Goal: Task Accomplishment & Management: Use online tool/utility

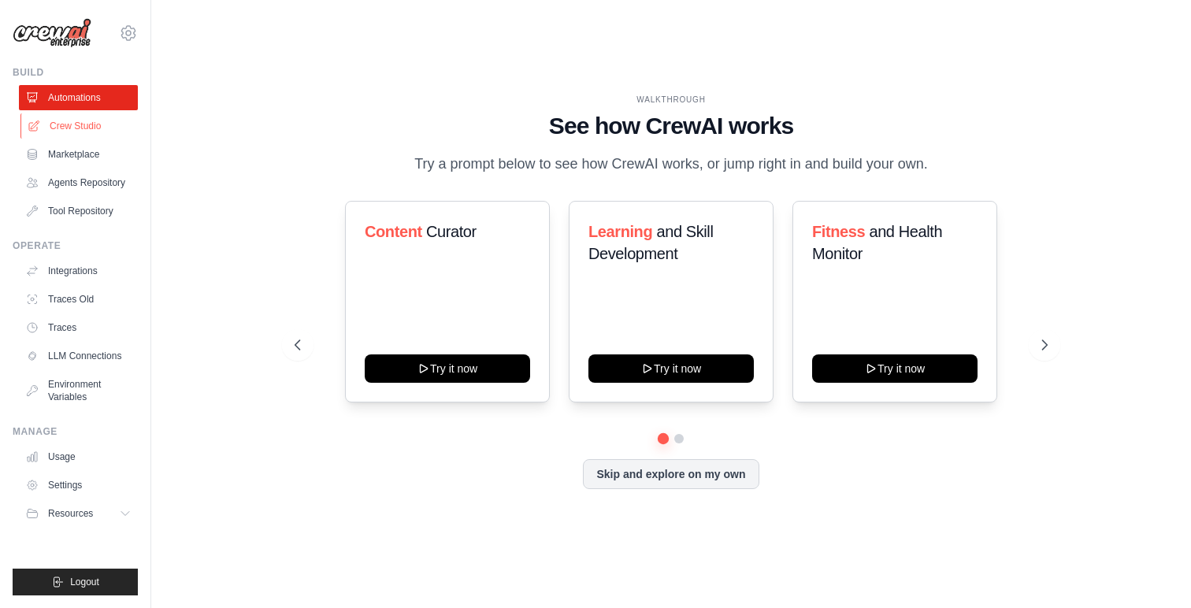
click at [57, 124] on link "Crew Studio" at bounding box center [79, 125] width 119 height 25
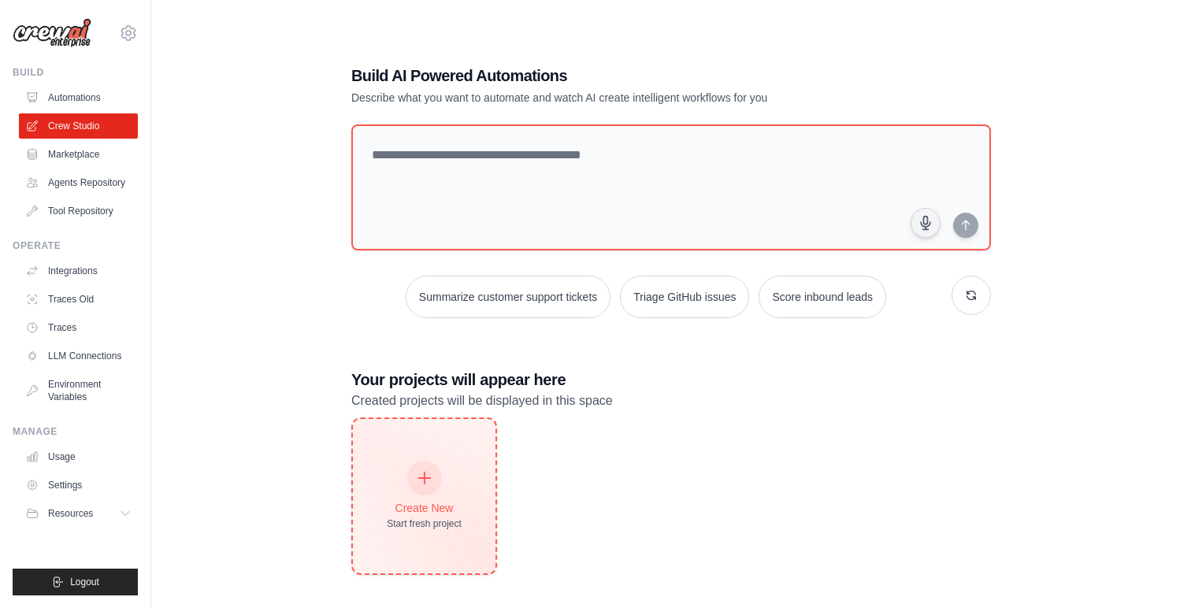
click at [434, 470] on div at bounding box center [424, 478] width 35 height 35
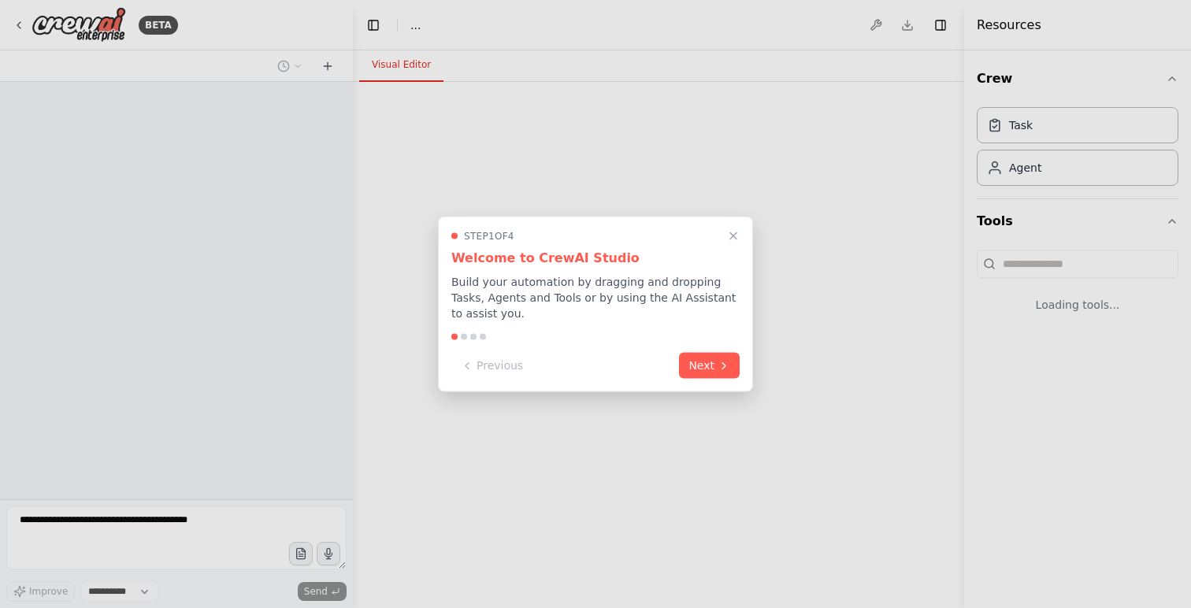
select select "****"
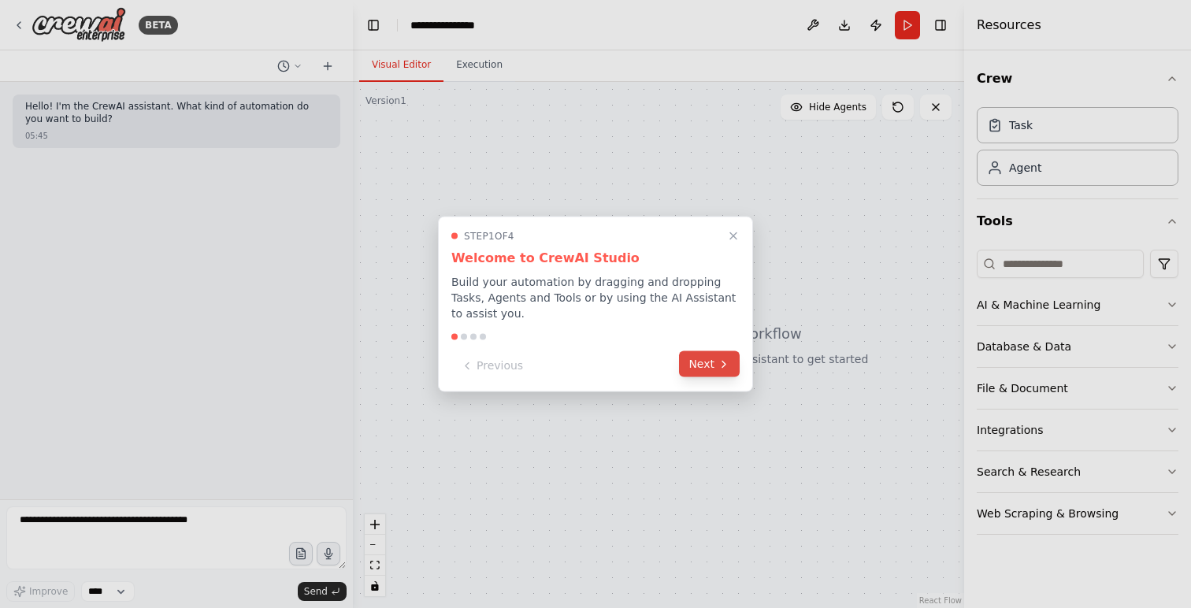
click at [714, 358] on button "Next" at bounding box center [709, 364] width 61 height 26
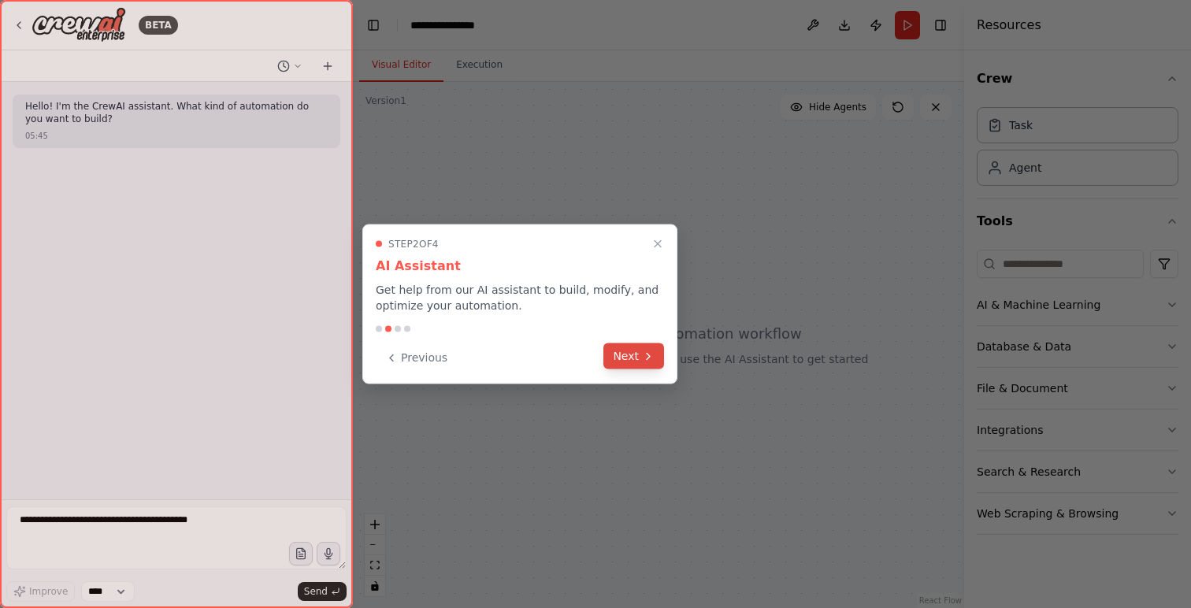
click at [647, 351] on icon at bounding box center [648, 356] width 13 height 13
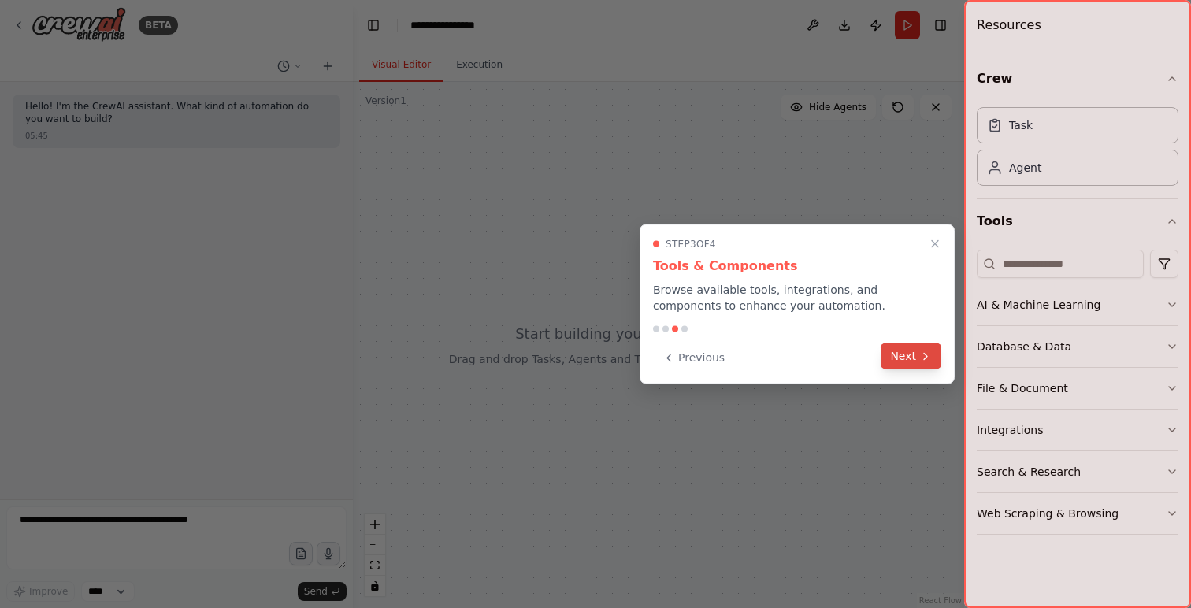
click at [928, 351] on icon at bounding box center [925, 356] width 13 height 13
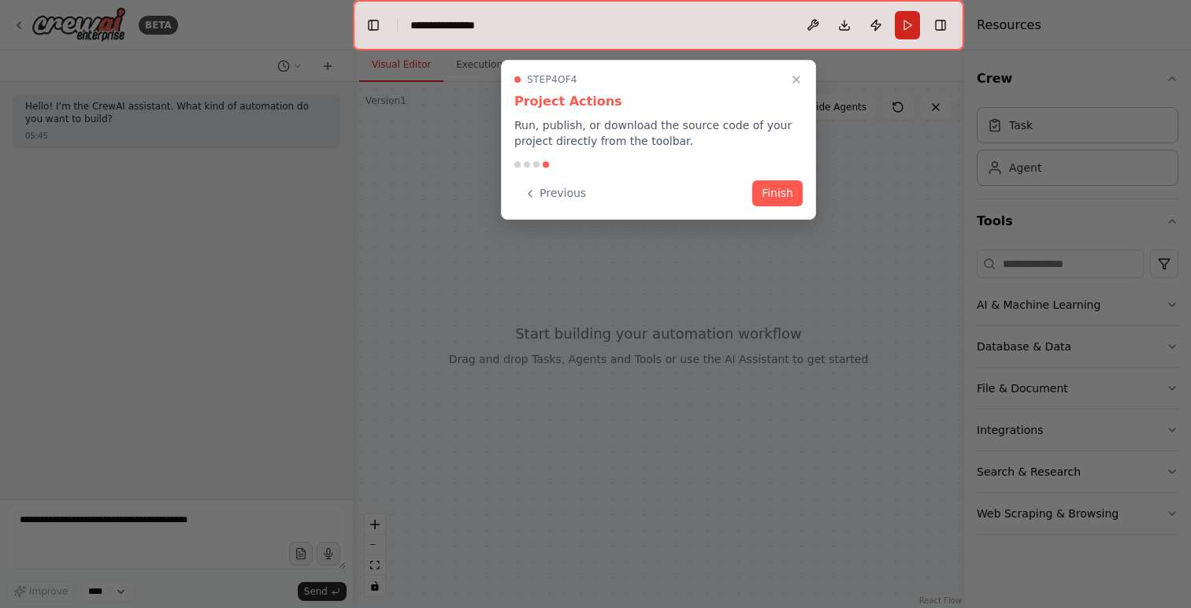
click at [459, 21] on div at bounding box center [658, 25] width 611 height 50
click at [777, 191] on button "Finish" at bounding box center [777, 192] width 50 height 26
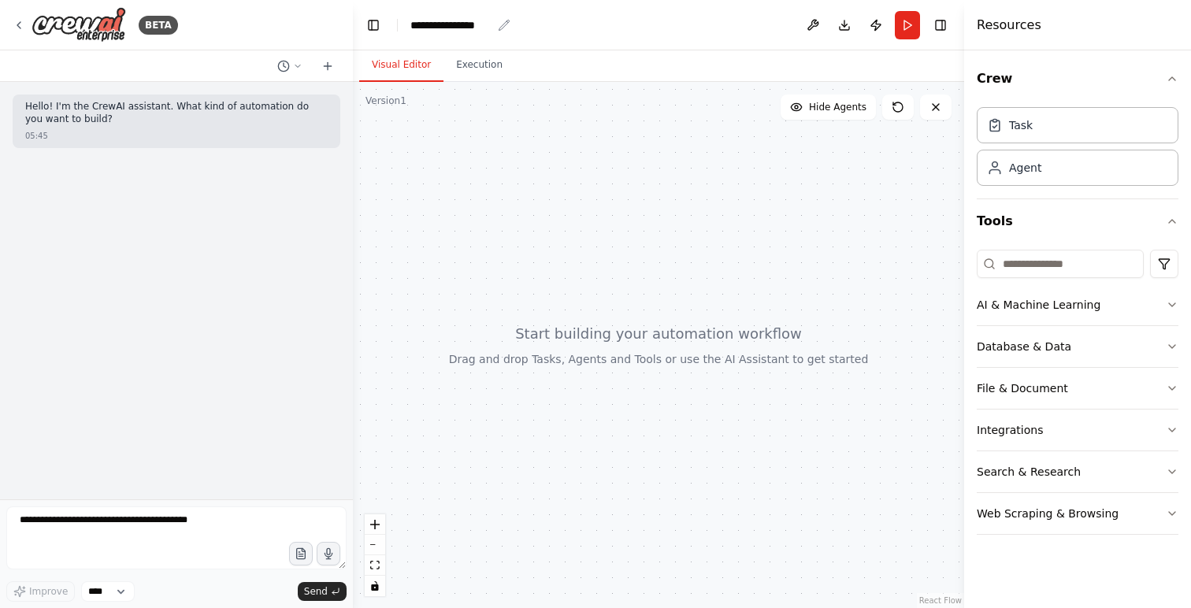
click at [436, 24] on div "**********" at bounding box center [450, 25] width 81 height 16
click at [745, 57] on div "Visual Editor Execution" at bounding box center [658, 66] width 611 height 32
click at [1173, 511] on icon "button" at bounding box center [1172, 513] width 13 height 13
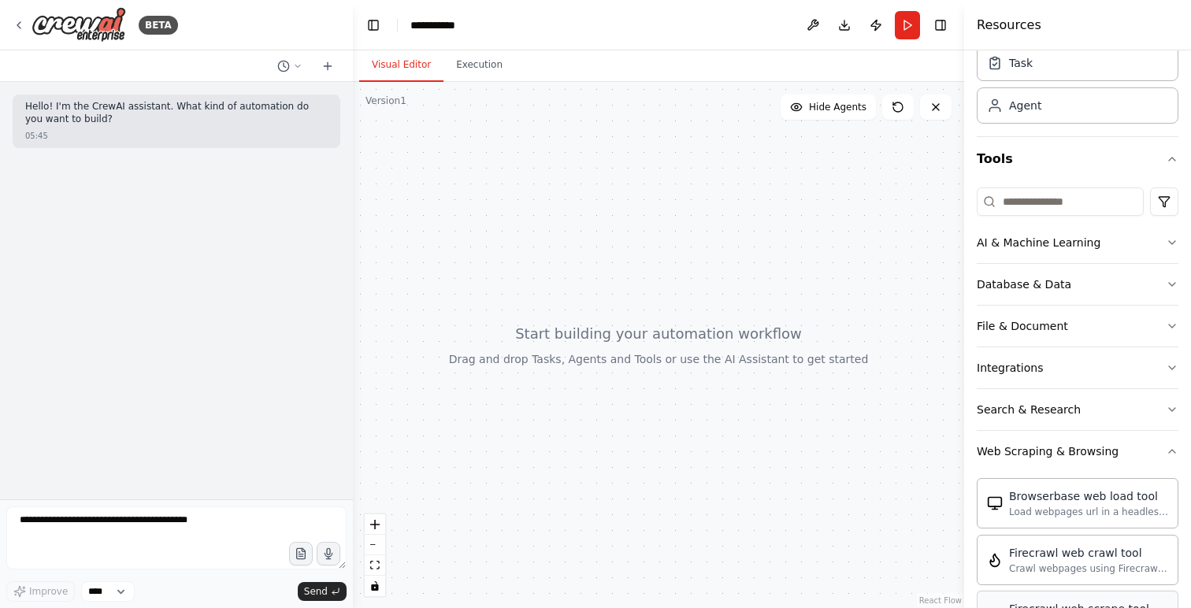
scroll to position [63, 0]
click at [1167, 324] on icon "button" at bounding box center [1172, 325] width 13 height 13
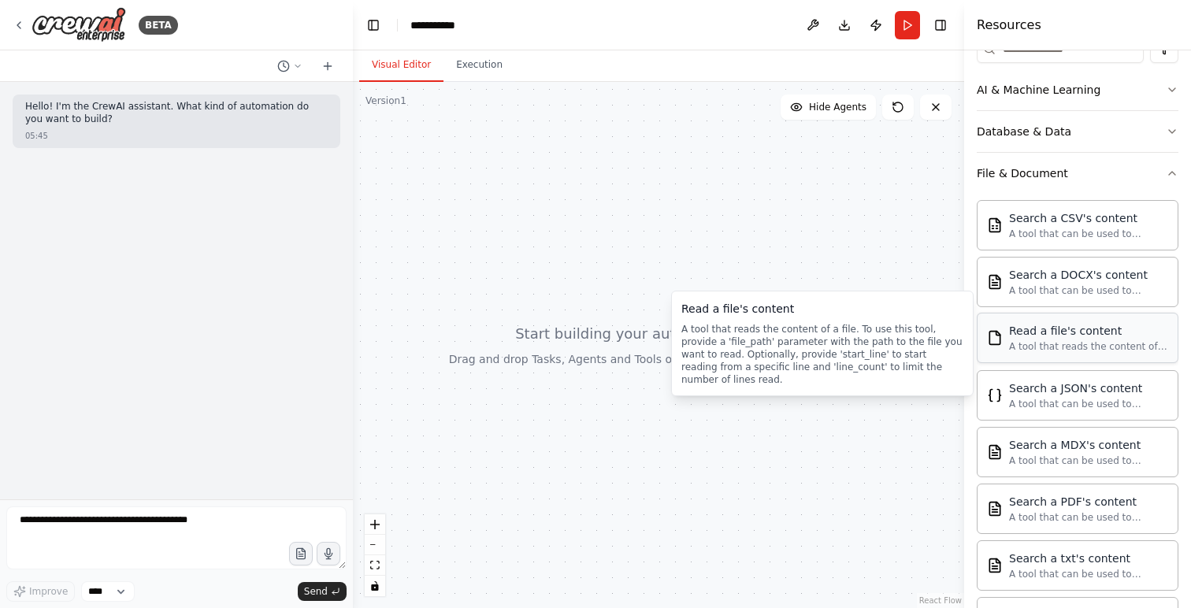
scroll to position [217, 0]
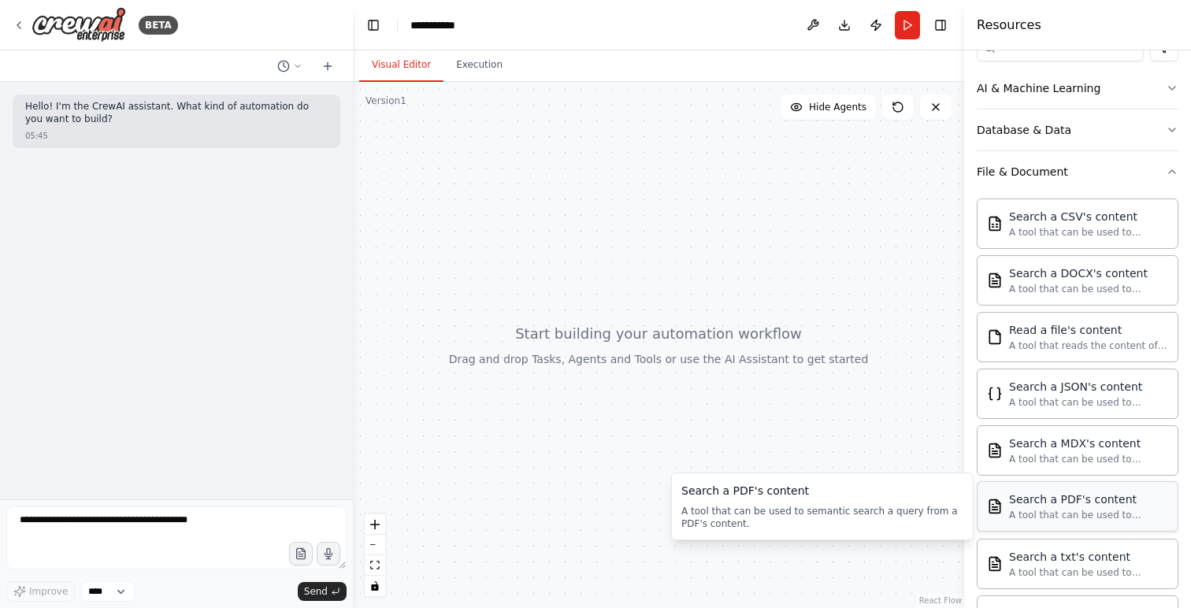
click at [1070, 511] on div "A tool that can be used to semantic search a query from a PDF's content." at bounding box center [1088, 515] width 159 height 13
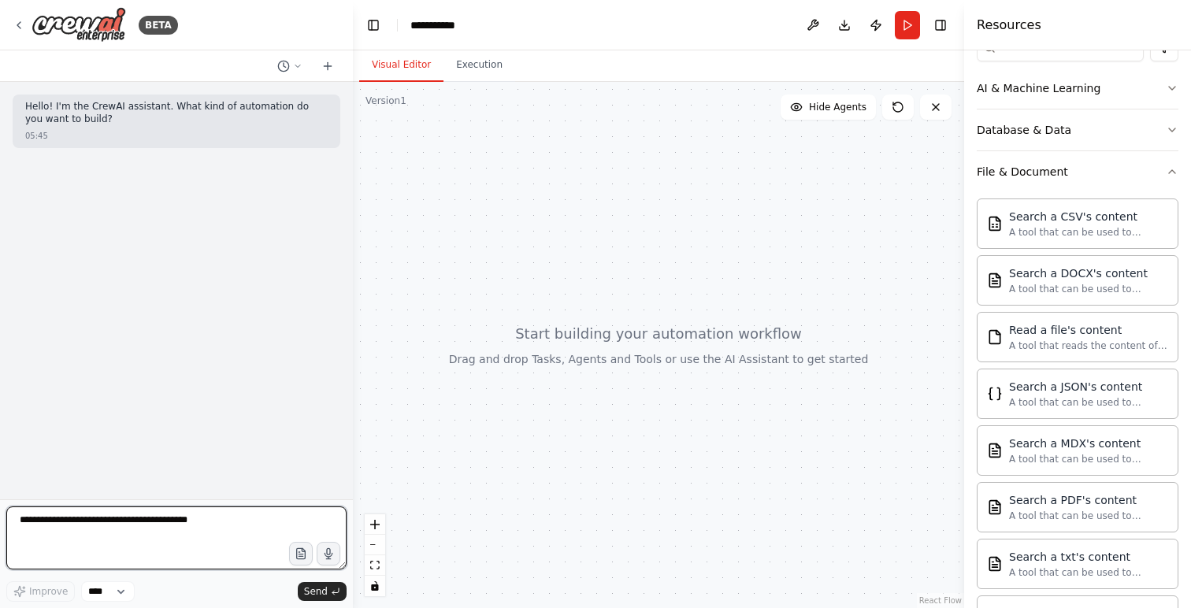
click at [165, 524] on textarea at bounding box center [176, 538] width 340 height 63
type textarea "**********"
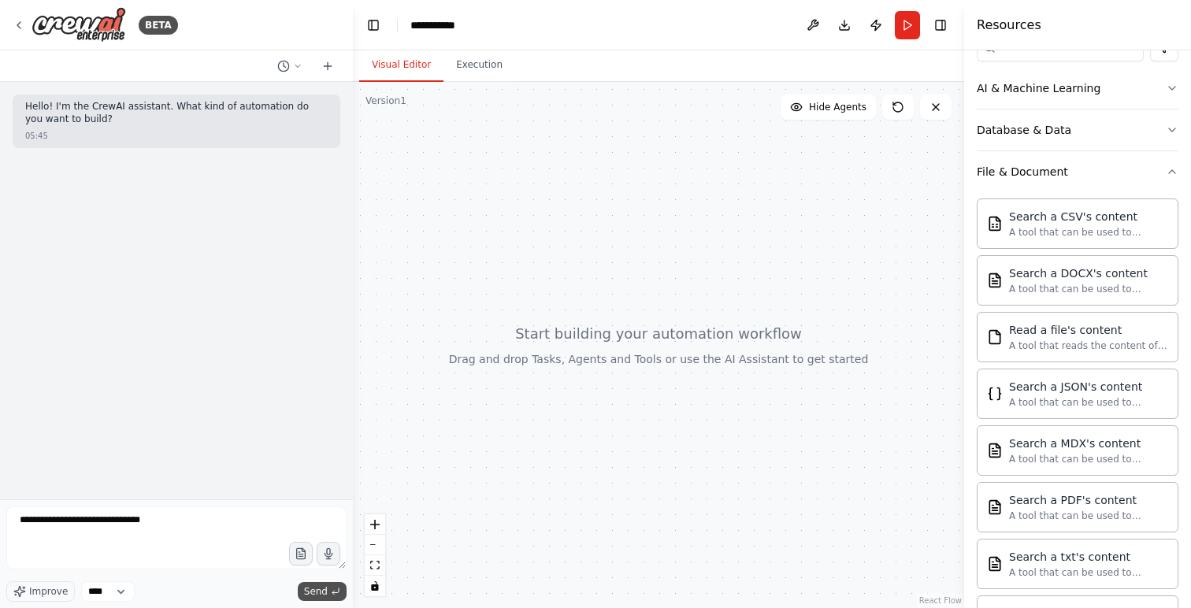
click at [313, 589] on span "Send" at bounding box center [316, 591] width 24 height 13
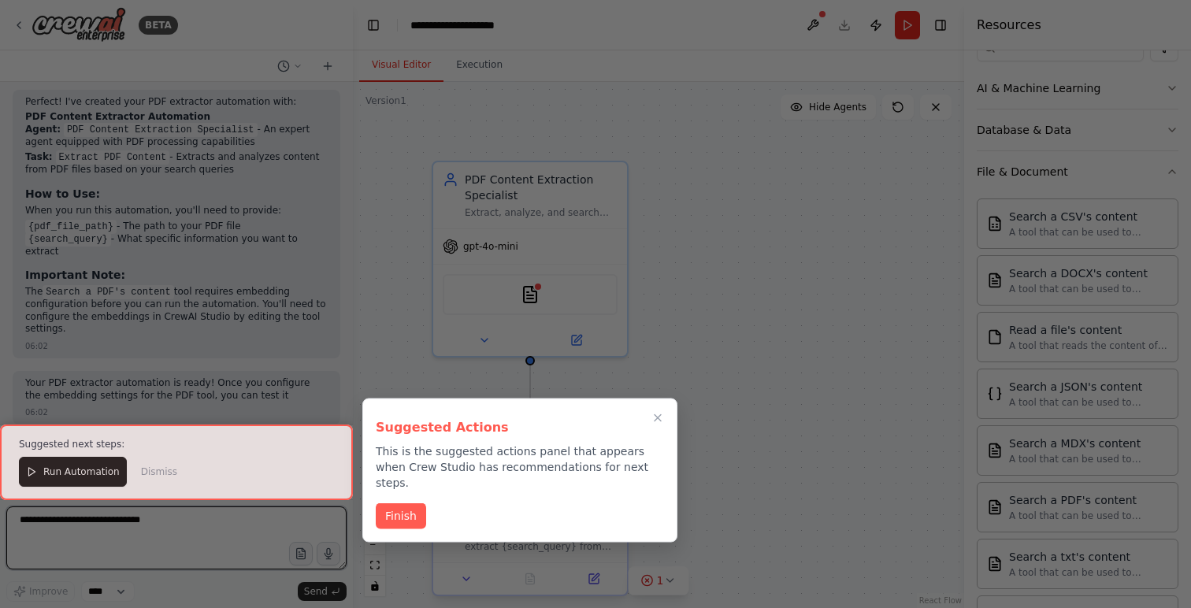
scroll to position [931, 0]
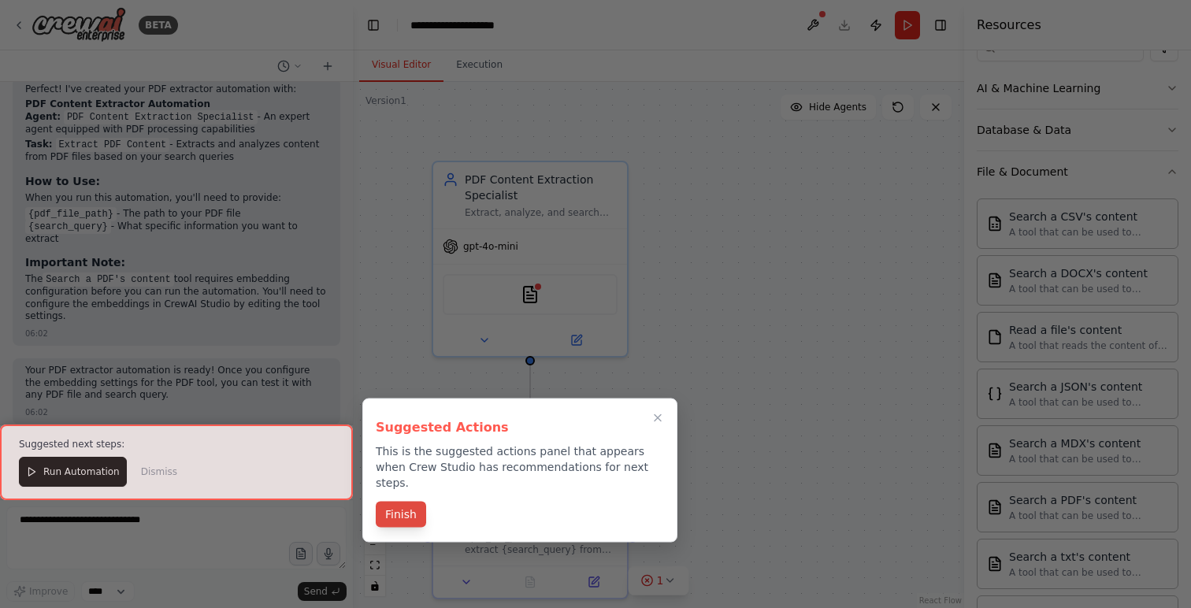
click at [403, 502] on button "Finish" at bounding box center [401, 515] width 50 height 26
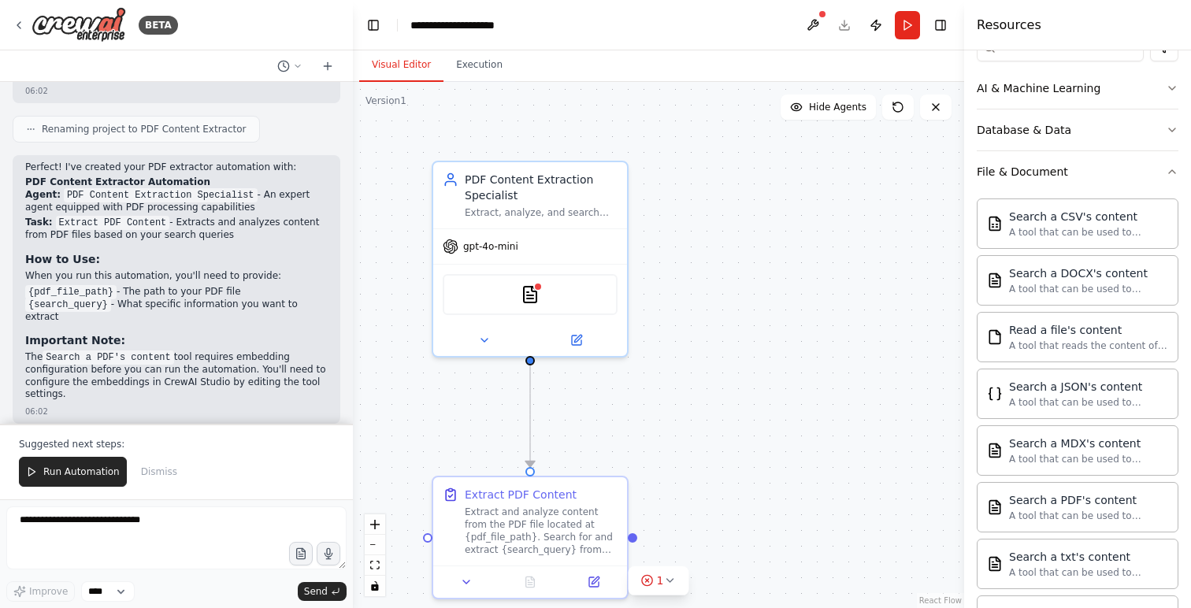
scroll to position [856, 0]
click at [78, 469] on span "Run Automation" at bounding box center [81, 472] width 76 height 13
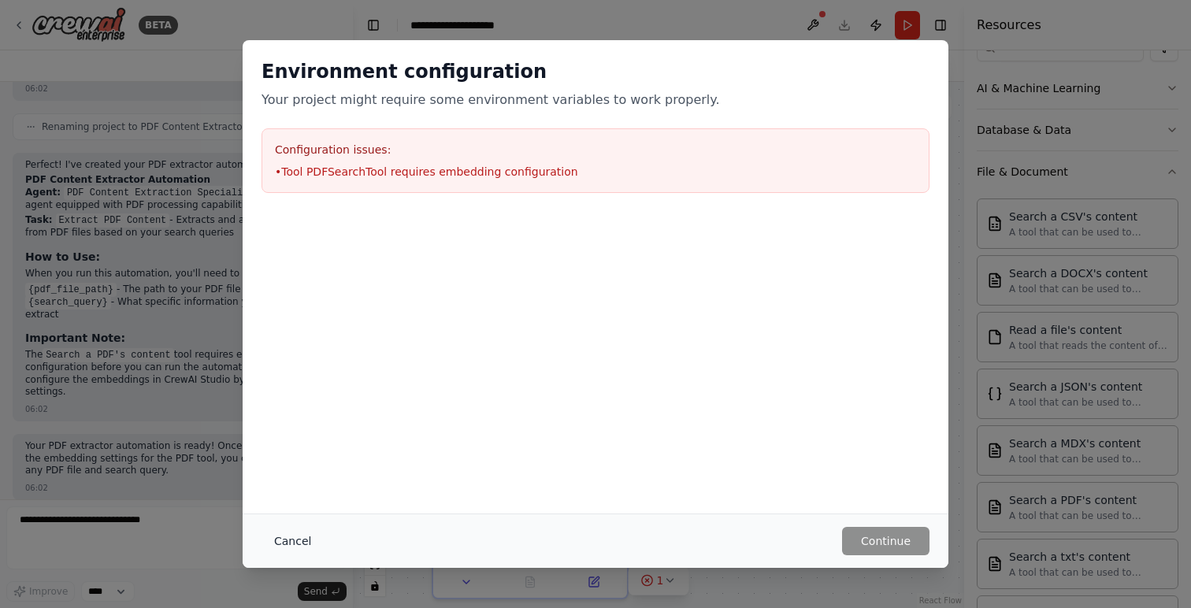
click at [295, 536] on button "Cancel" at bounding box center [293, 541] width 62 height 28
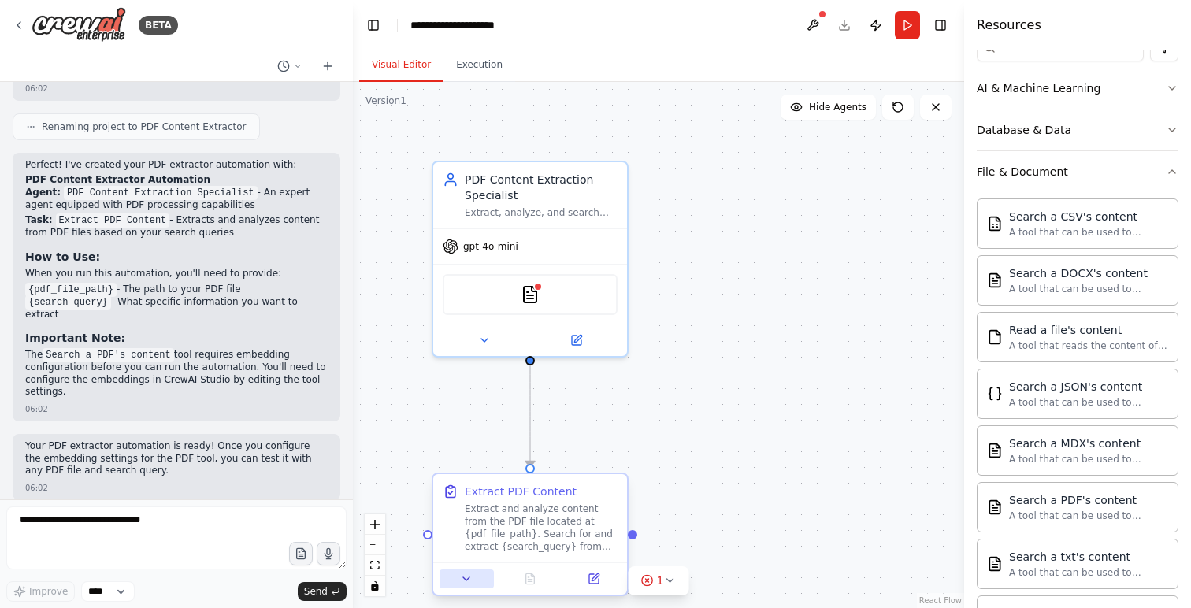
click at [469, 578] on icon at bounding box center [466, 579] width 6 height 3
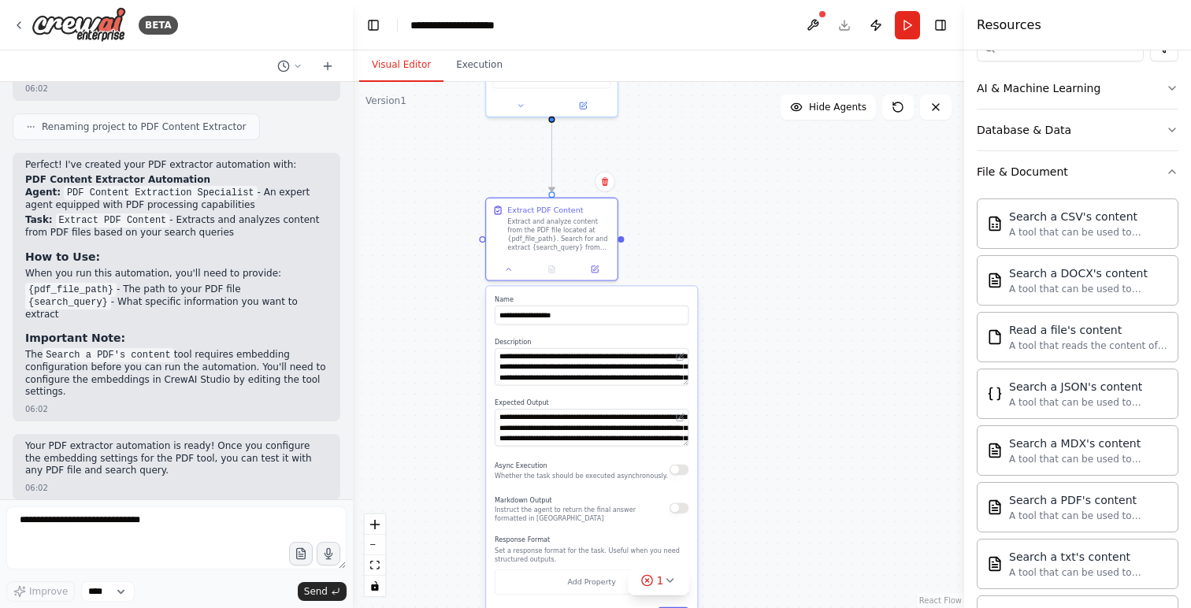
drag, startPoint x: 662, startPoint y: 554, endPoint x: 638, endPoint y: 251, distance: 304.2
click at [638, 251] on div ".deletable-edge-delete-btn { width: 20px; height: 20px; border: 0px solid #ffff…" at bounding box center [658, 345] width 611 height 526
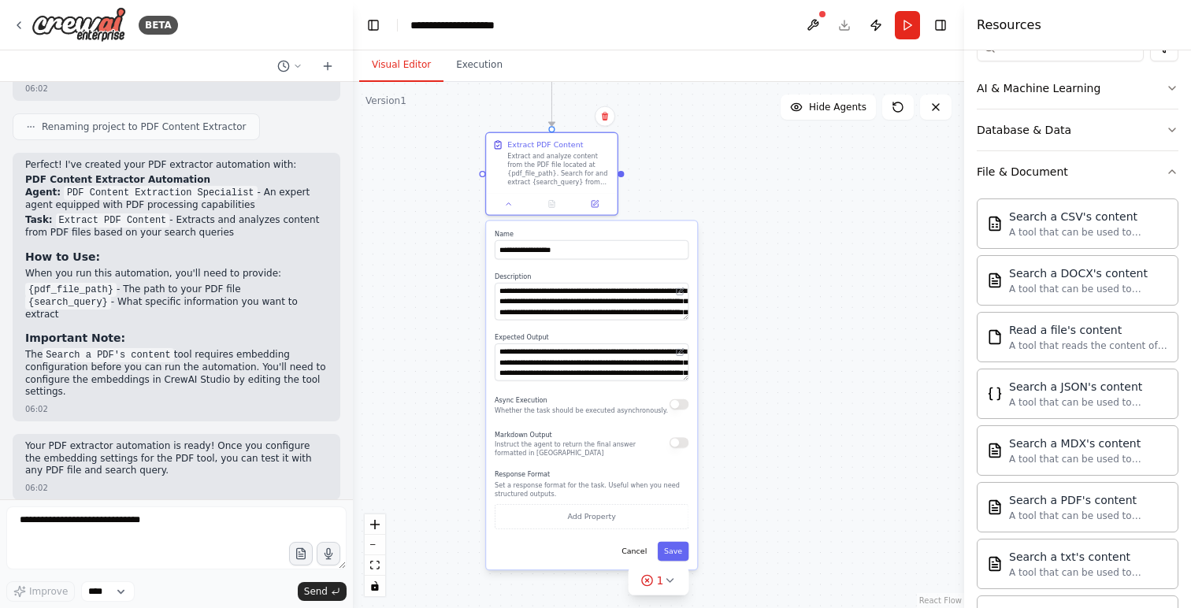
drag, startPoint x: 714, startPoint y: 314, endPoint x: 714, endPoint y: 248, distance: 65.4
click at [714, 248] on div ".deletable-edge-delete-btn { width: 20px; height: 20px; border: 0px solid #ffff…" at bounding box center [658, 345] width 611 height 526
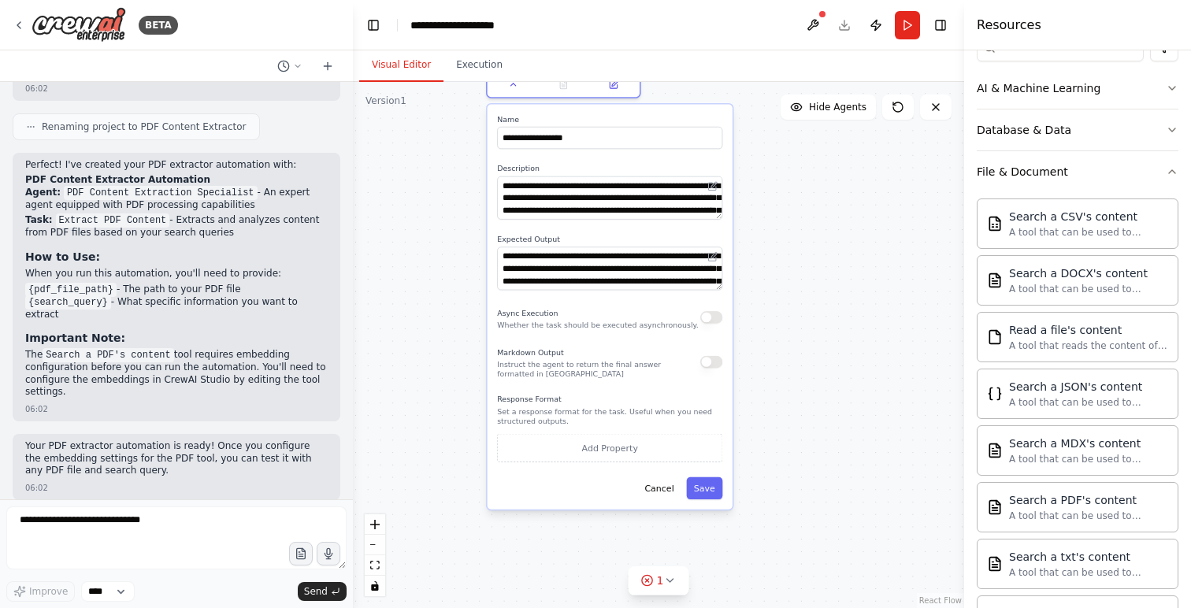
drag, startPoint x: 748, startPoint y: 454, endPoint x: 767, endPoint y: 333, distance: 122.0
click at [767, 333] on div ".deletable-edge-delete-btn { width: 20px; height: 20px; border: 0px solid #ffff…" at bounding box center [658, 345] width 611 height 526
click at [622, 452] on button "Add Property" at bounding box center [609, 448] width 225 height 28
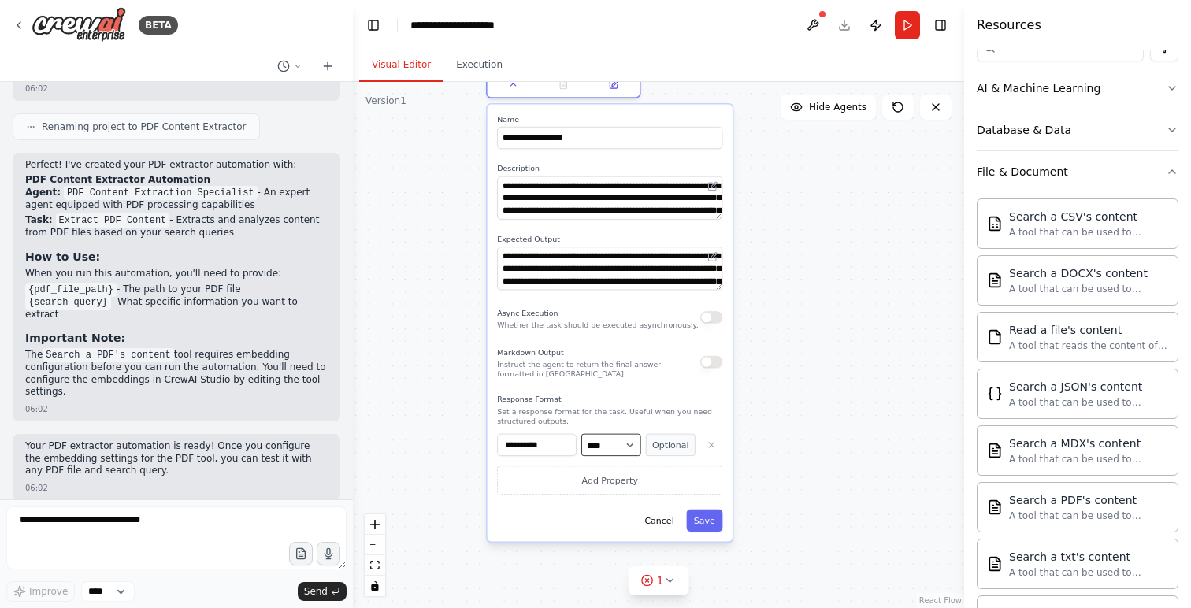
click at [631, 441] on select "**** ******* ******* **** ******" at bounding box center [610, 445] width 59 height 22
click at [581, 434] on select "**** ******* ******* **** ******" at bounding box center [610, 445] width 59 height 22
click at [711, 445] on icon "button" at bounding box center [711, 445] width 5 height 5
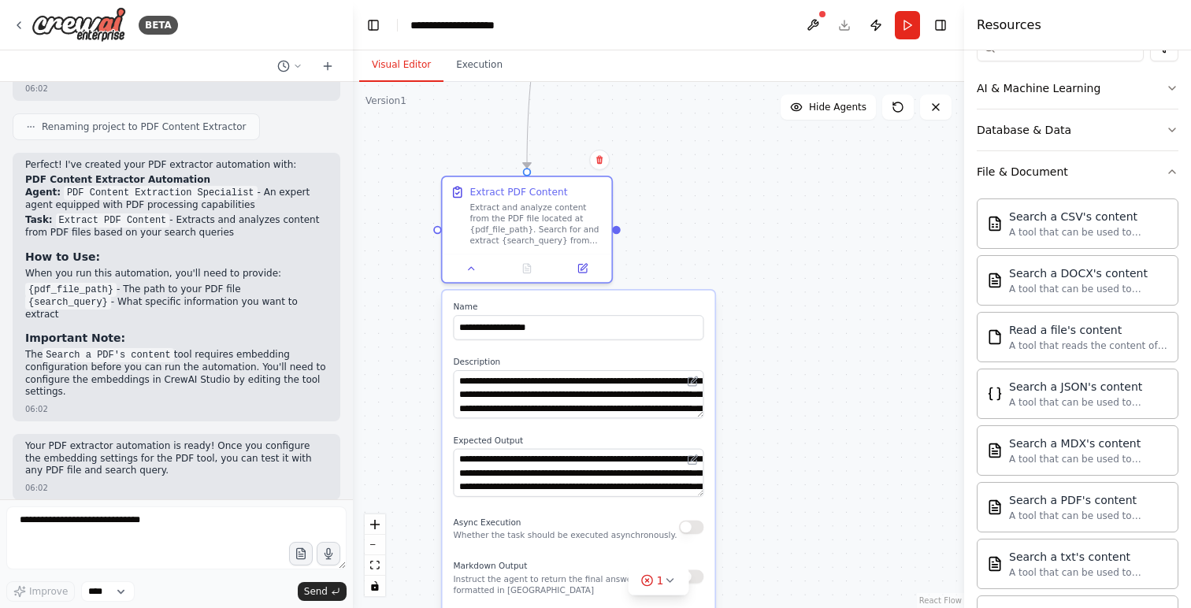
drag, startPoint x: 738, startPoint y: 222, endPoint x: 704, endPoint y: 446, distance: 226.3
click at [704, 446] on div "**********" at bounding box center [579, 516] width 273 height 450
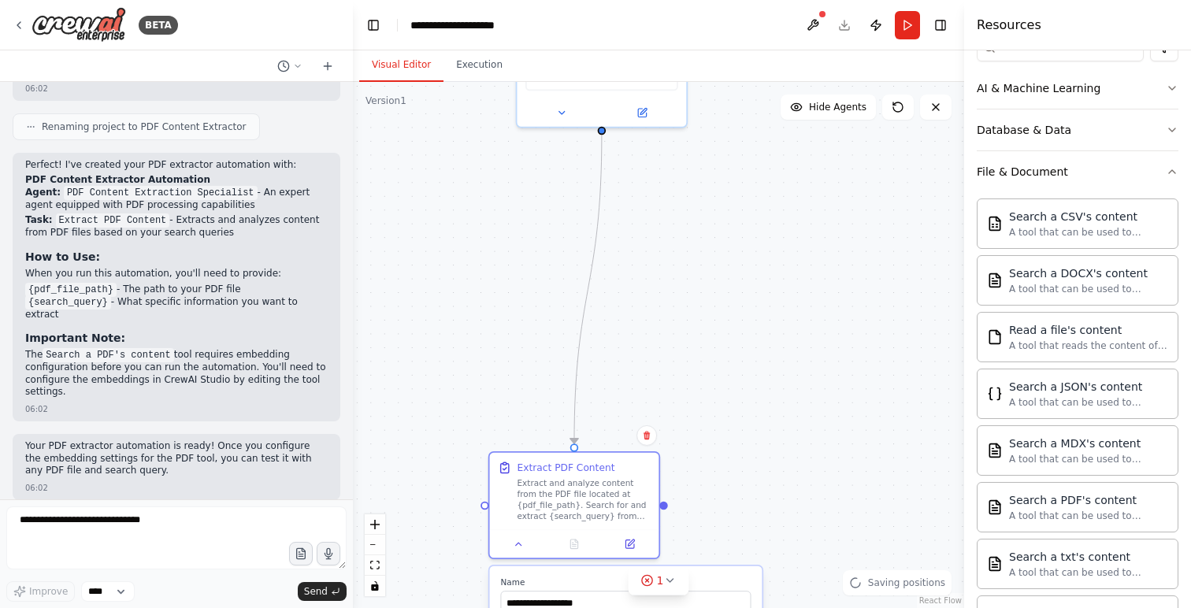
drag, startPoint x: 751, startPoint y: 305, endPoint x: 798, endPoint y: 581, distance: 279.8
click at [798, 581] on div ".deletable-edge-delete-btn { width: 20px; height: 20px; border: 0px solid #ffff…" at bounding box center [658, 345] width 611 height 526
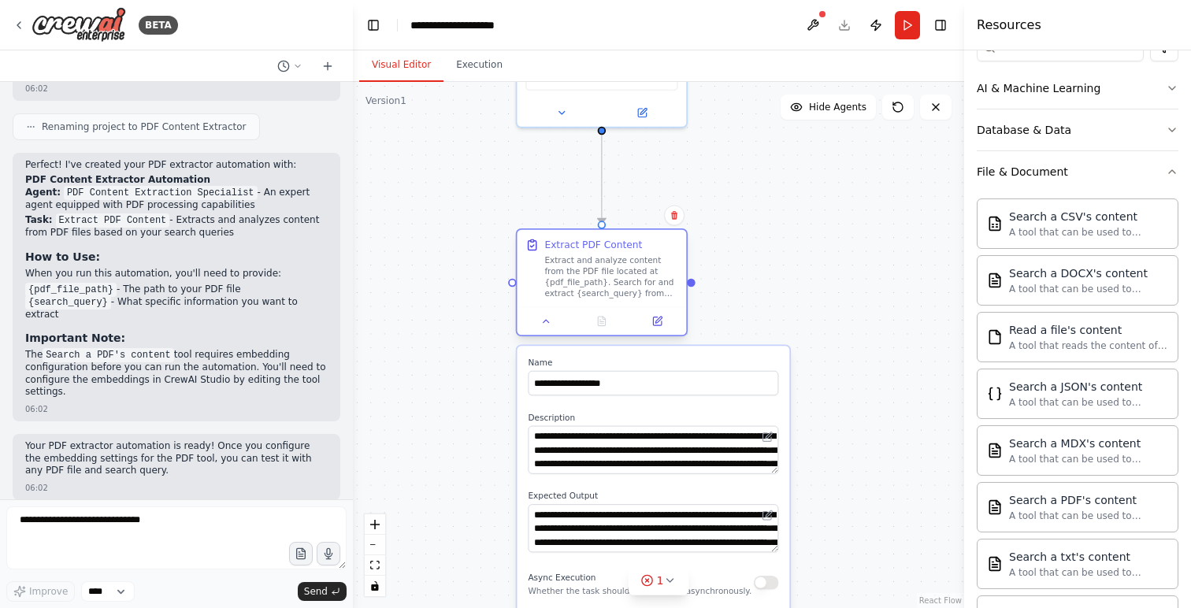
drag, startPoint x: 574, startPoint y: 450, endPoint x: 605, endPoint y: 235, distance: 217.4
click at [605, 235] on div "Extract PDF Content Extract and analyze content from the PDF file located at {p…" at bounding box center [601, 268] width 169 height 77
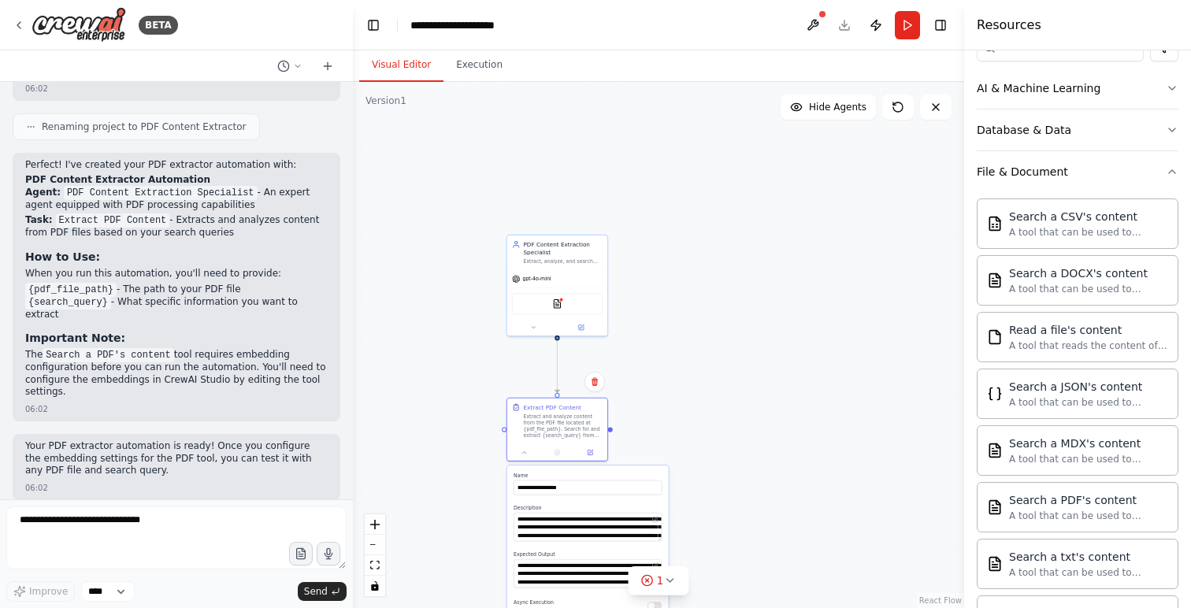
drag, startPoint x: 832, startPoint y: 251, endPoint x: 711, endPoint y: 399, distance: 191.5
click at [711, 399] on div ".deletable-edge-delete-btn { width: 20px; height: 20px; border: 0px solid #ffff…" at bounding box center [658, 345] width 611 height 526
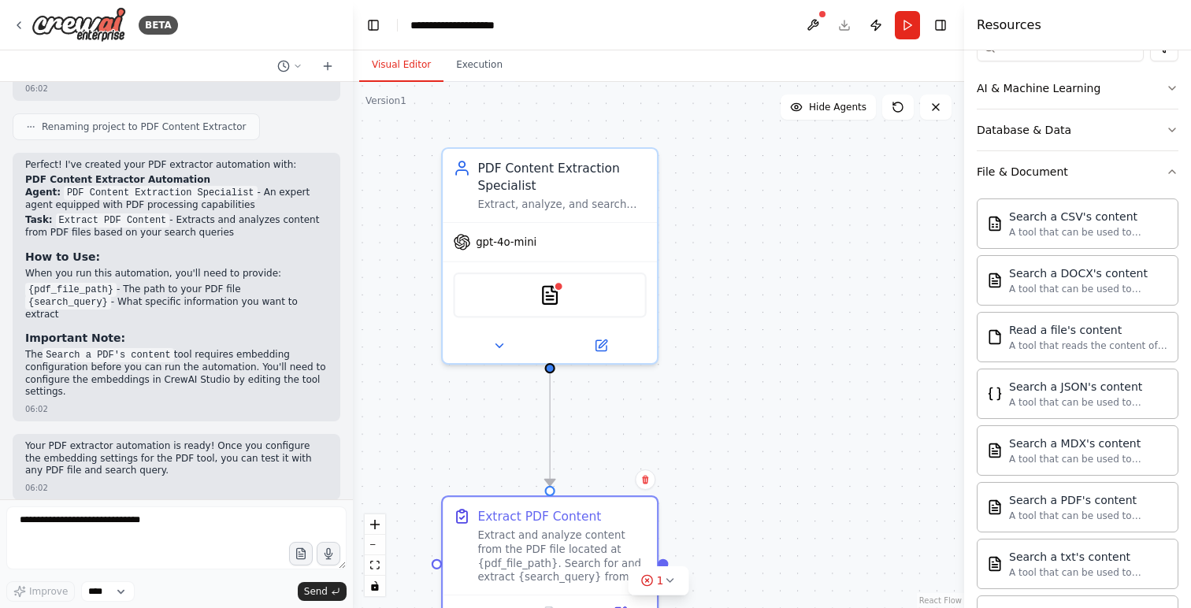
drag, startPoint x: 627, startPoint y: 310, endPoint x: 722, endPoint y: 306, distance: 95.4
click at [722, 306] on div ".deletable-edge-delete-btn { width: 20px; height: 20px; border: 0px solid #ffff…" at bounding box center [658, 345] width 611 height 526
click at [489, 336] on button at bounding box center [499, 341] width 98 height 21
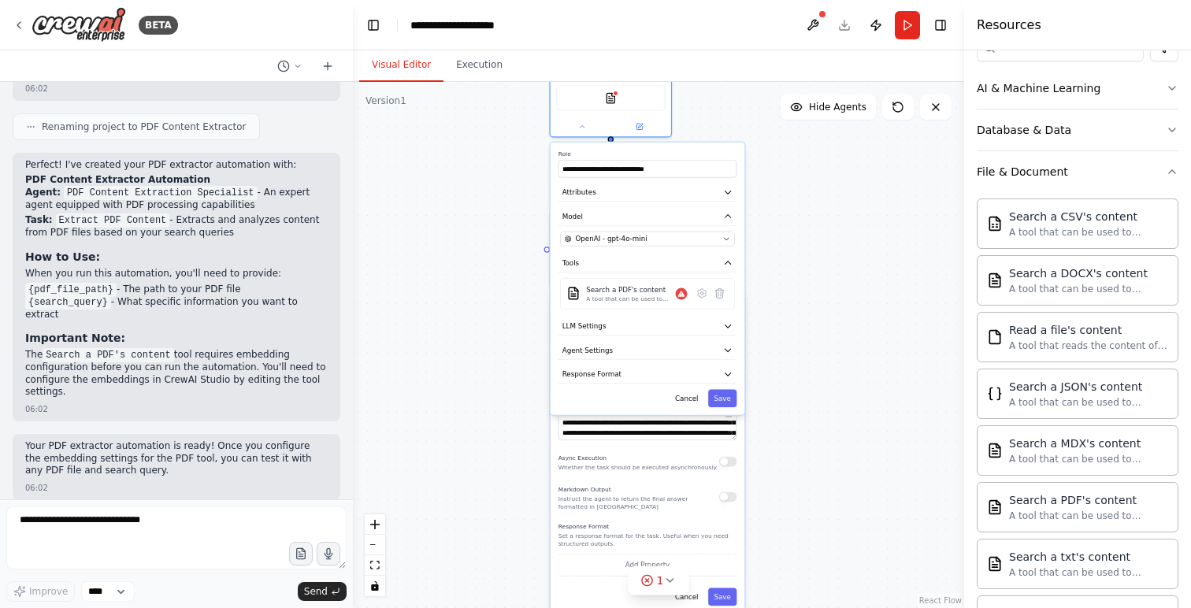
drag, startPoint x: 808, startPoint y: 510, endPoint x: 783, endPoint y: 286, distance: 225.2
click at [783, 286] on div ".deletable-edge-delete-btn { width: 20px; height: 20px; border: 0px solid #ffff…" at bounding box center [658, 345] width 611 height 526
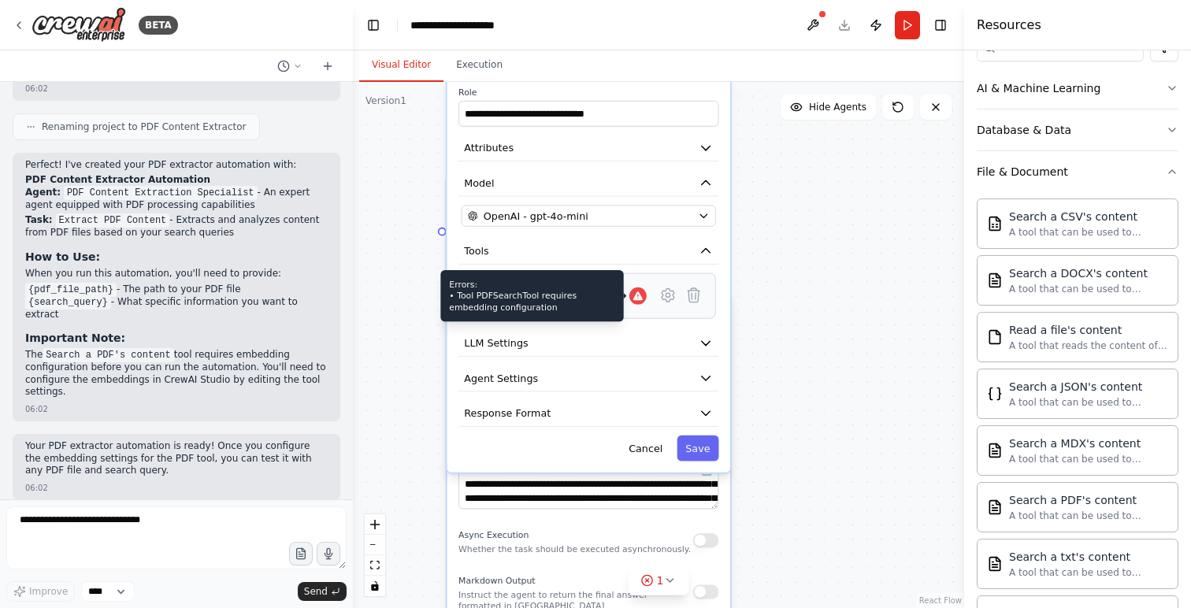
click at [641, 298] on icon at bounding box center [637, 296] width 9 height 9
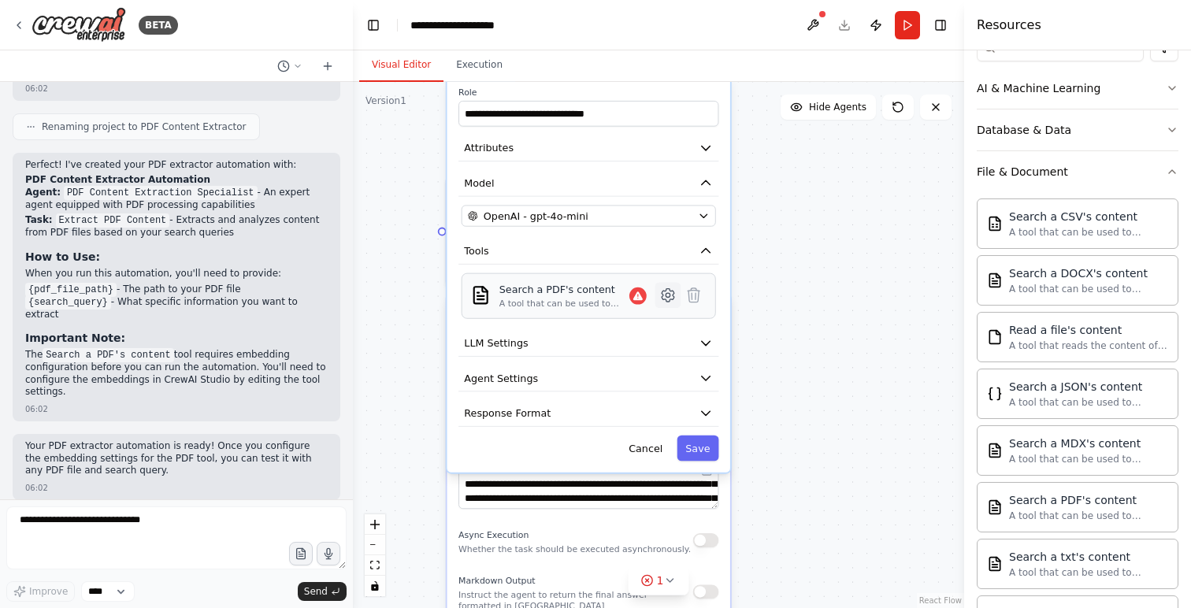
click at [667, 299] on icon at bounding box center [668, 295] width 13 height 13
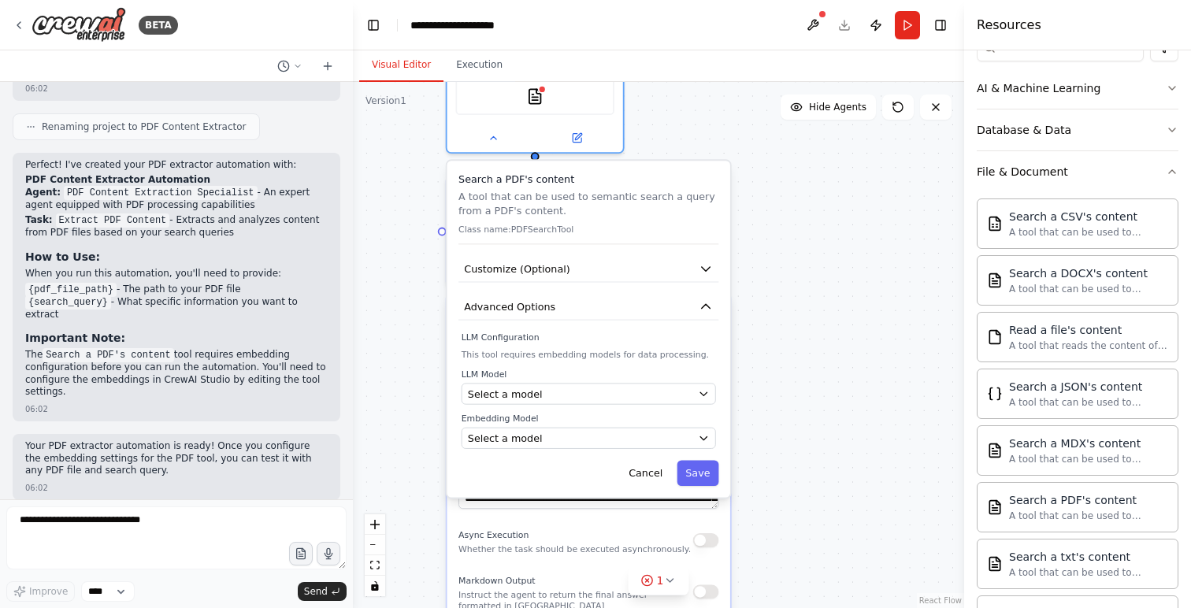
drag, startPoint x: 670, startPoint y: 246, endPoint x: 670, endPoint y: 325, distance: 79.6
click at [670, 325] on div "Search a PDF's content A tool that can be used to semantic search a query from …" at bounding box center [589, 329] width 283 height 336
click at [564, 397] on div "Select a model" at bounding box center [580, 394] width 225 height 14
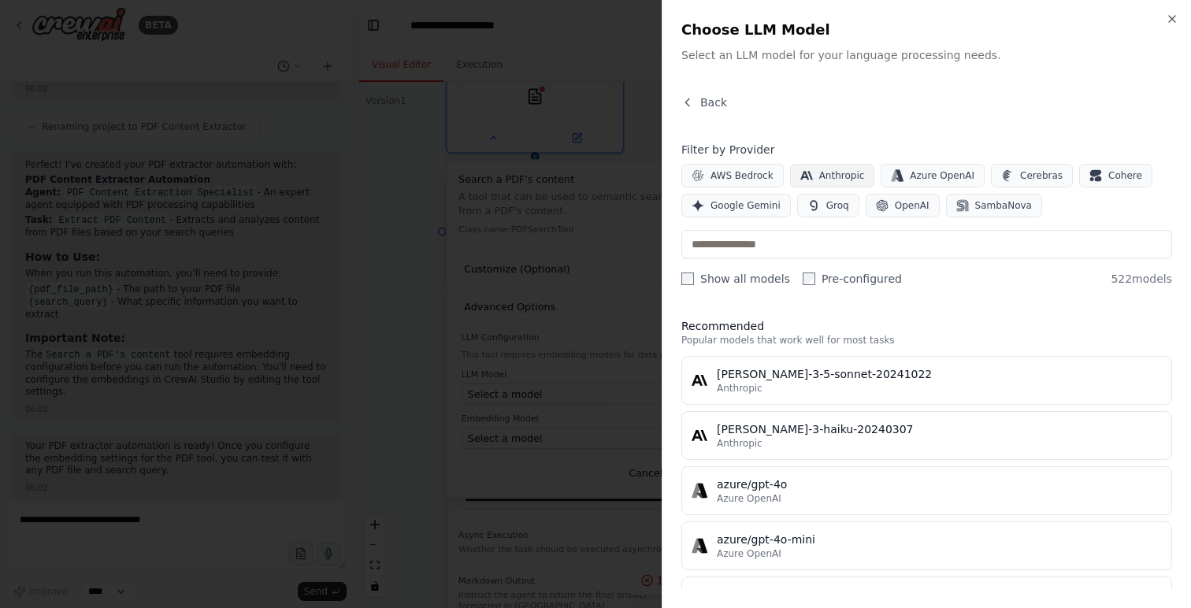
click at [831, 172] on span "Anthropic" at bounding box center [842, 175] width 46 height 13
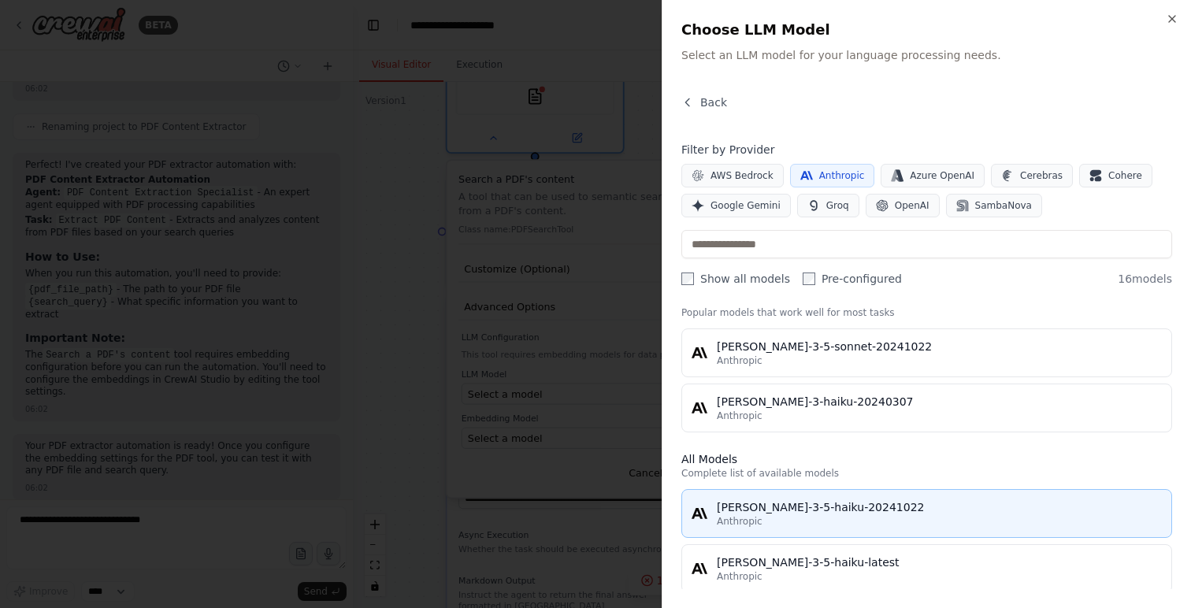
scroll to position [0, 0]
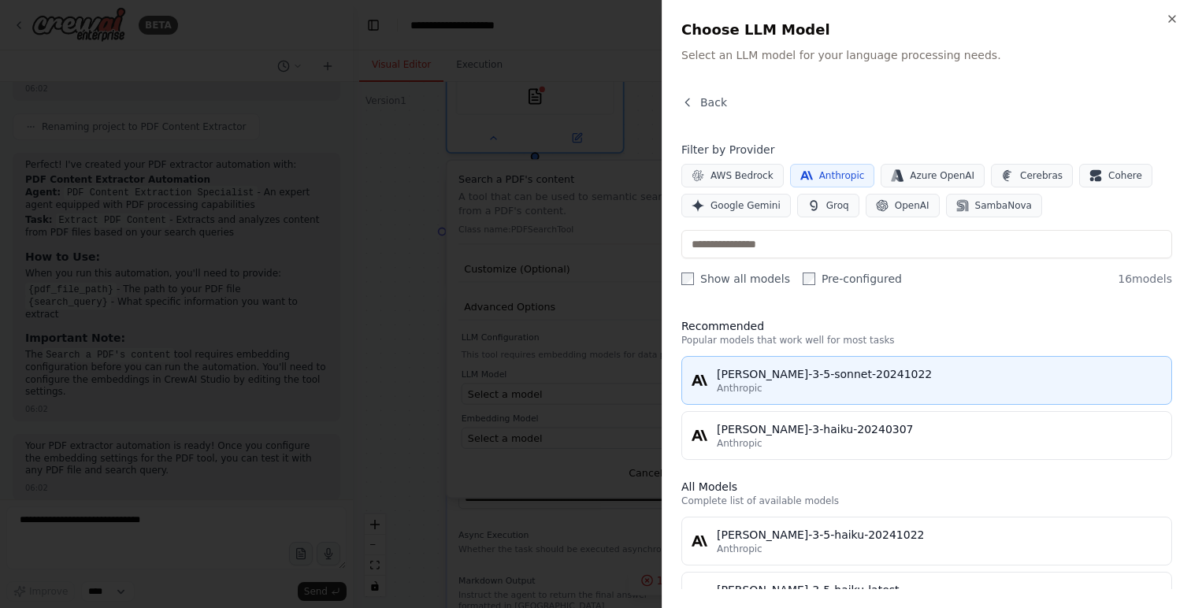
click at [792, 373] on div "claude-3-5-sonnet-20241022" at bounding box center [939, 374] width 445 height 16
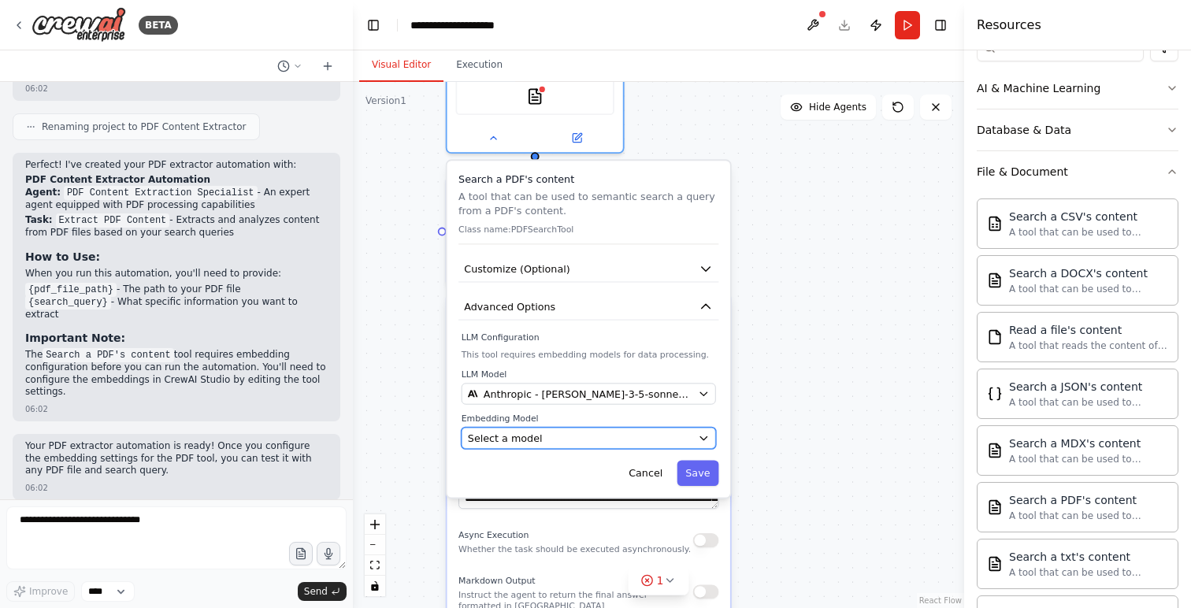
click at [674, 437] on div "Select a model" at bounding box center [580, 438] width 225 height 14
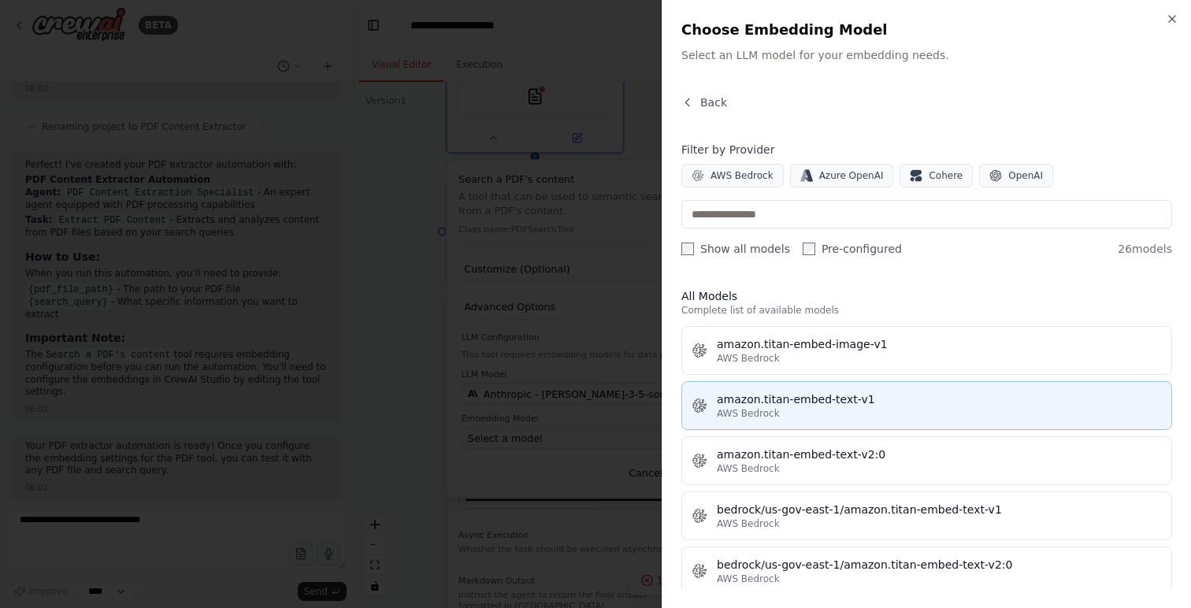
click at [760, 406] on div "amazon.titan-embed-text-v1" at bounding box center [939, 400] width 445 height 16
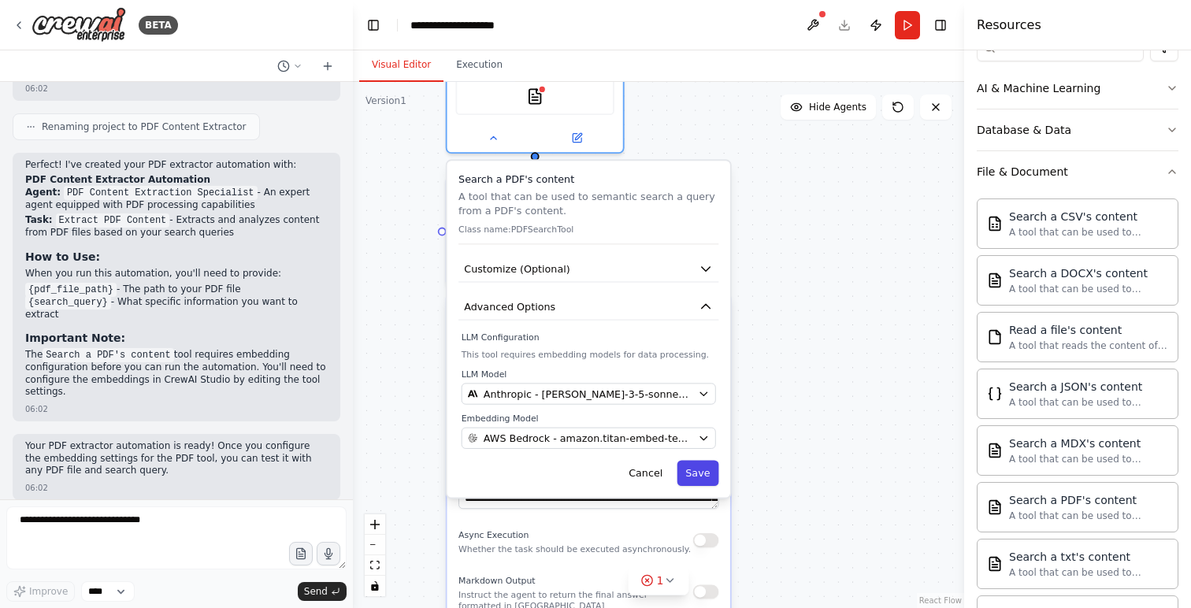
click at [704, 482] on button "Save" at bounding box center [698, 473] width 42 height 26
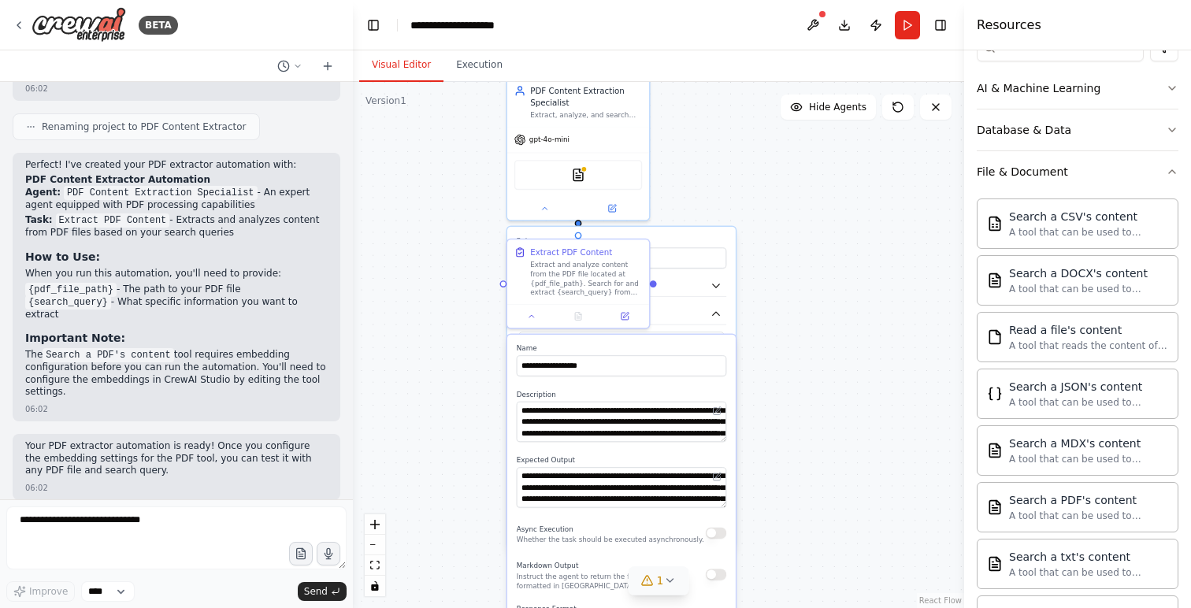
click at [671, 581] on icon at bounding box center [669, 580] width 13 height 13
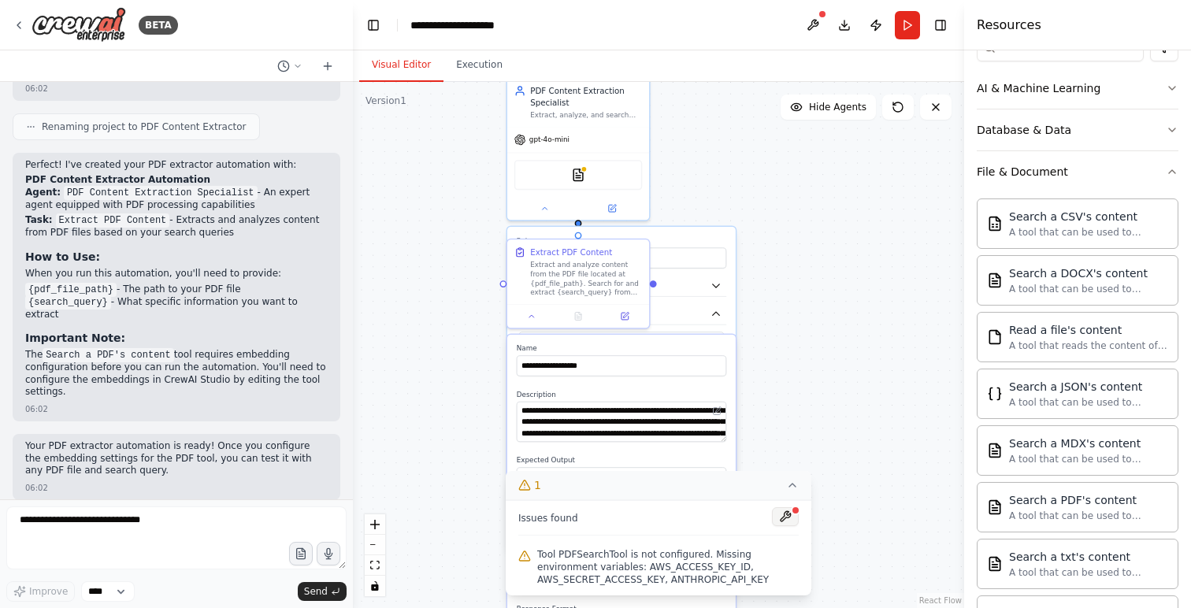
click at [786, 515] on button at bounding box center [785, 516] width 27 height 19
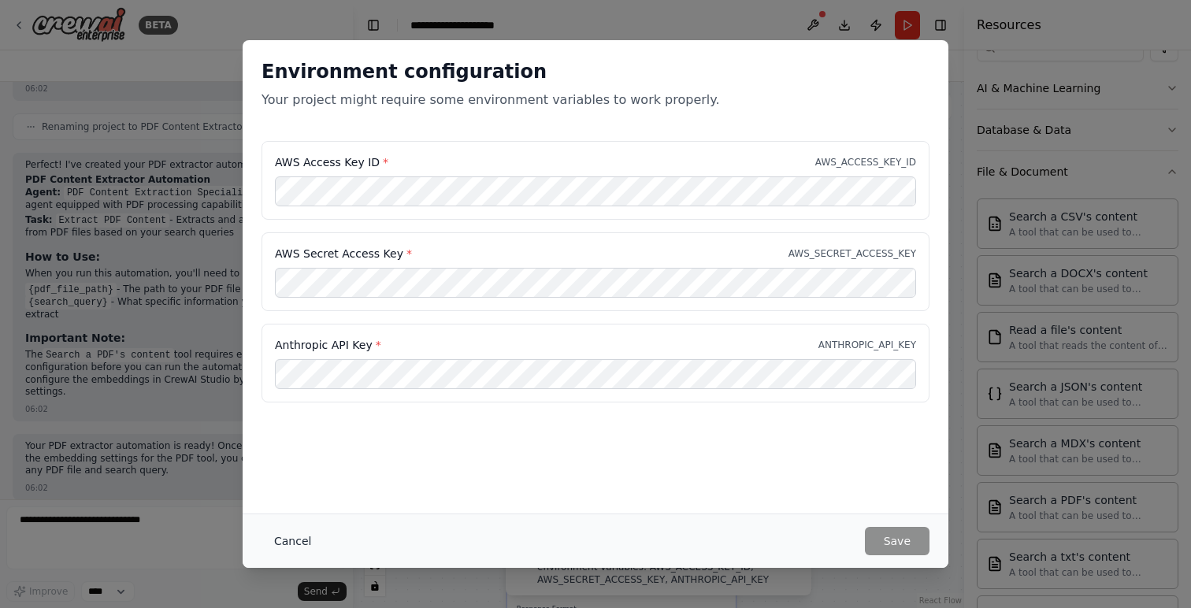
click at [289, 538] on button "Cancel" at bounding box center [293, 541] width 62 height 28
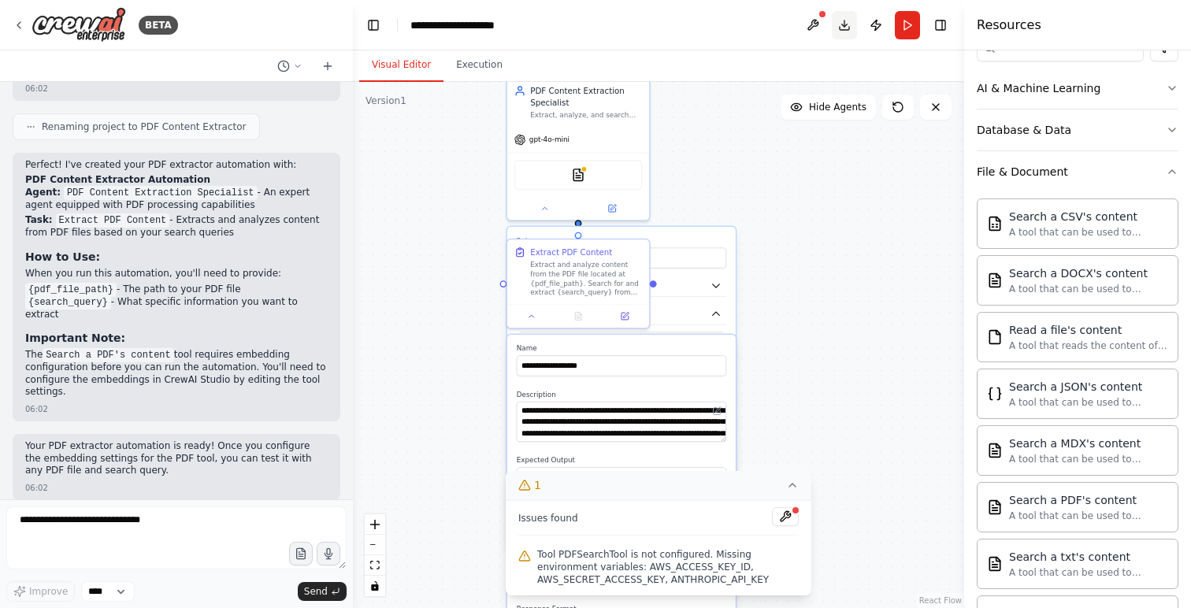
click at [843, 23] on button "Download" at bounding box center [844, 25] width 25 height 28
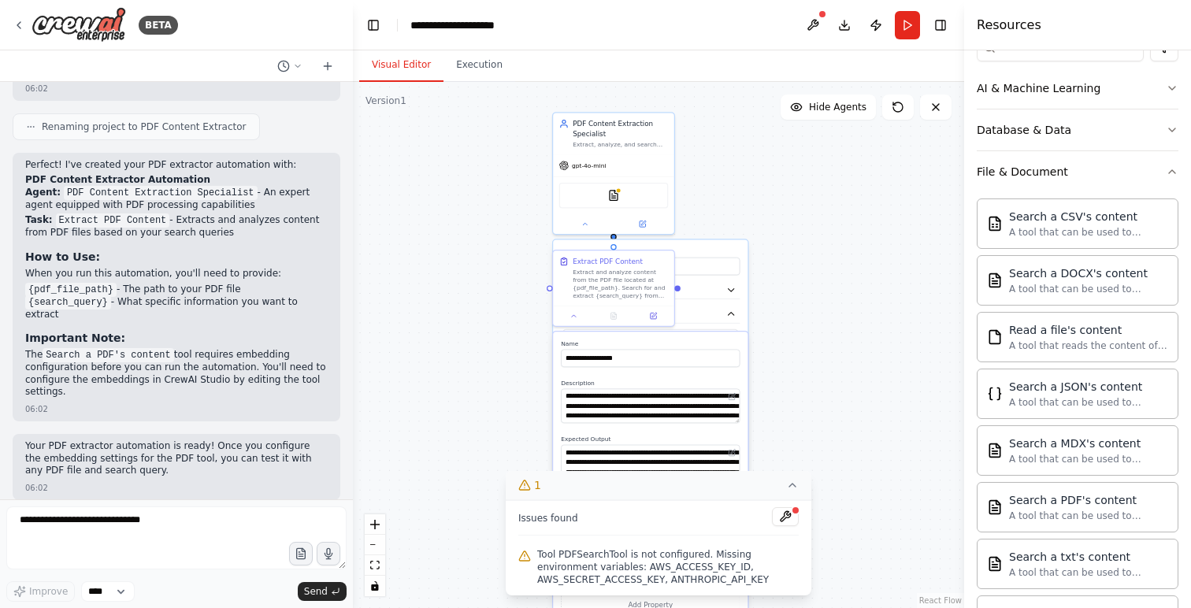
click at [793, 484] on icon at bounding box center [792, 485] width 13 height 13
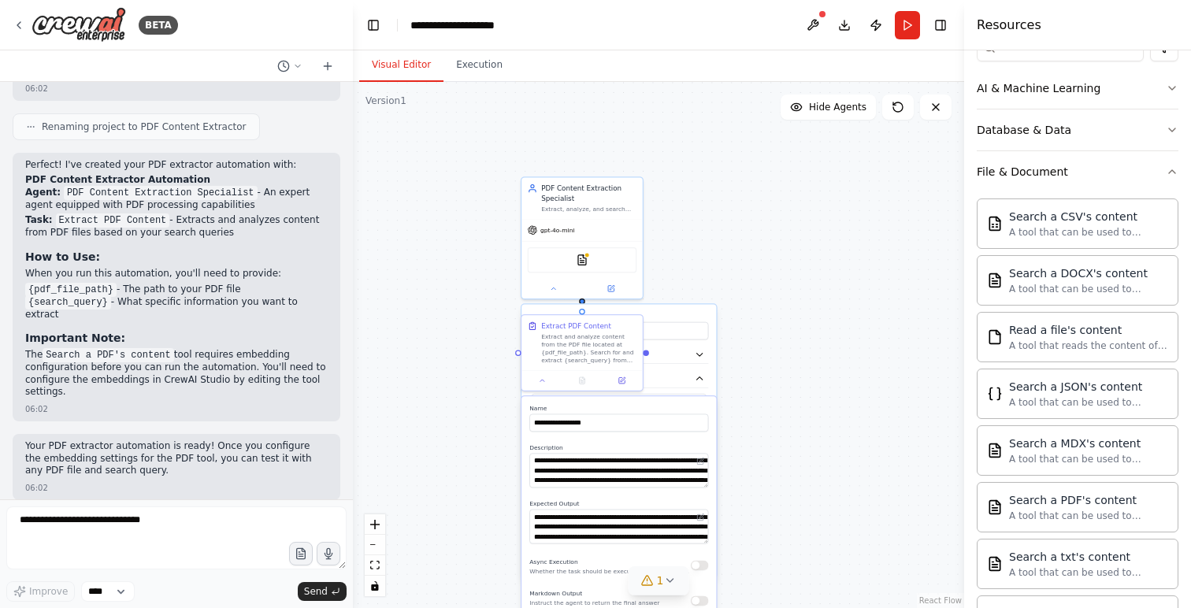
drag, startPoint x: 798, startPoint y: 519, endPoint x: 767, endPoint y: 584, distance: 71.9
click at [767, 584] on div ".deletable-edge-delete-btn { width: 20px; height: 20px; border: 0px solid #ffff…" at bounding box center [658, 345] width 611 height 526
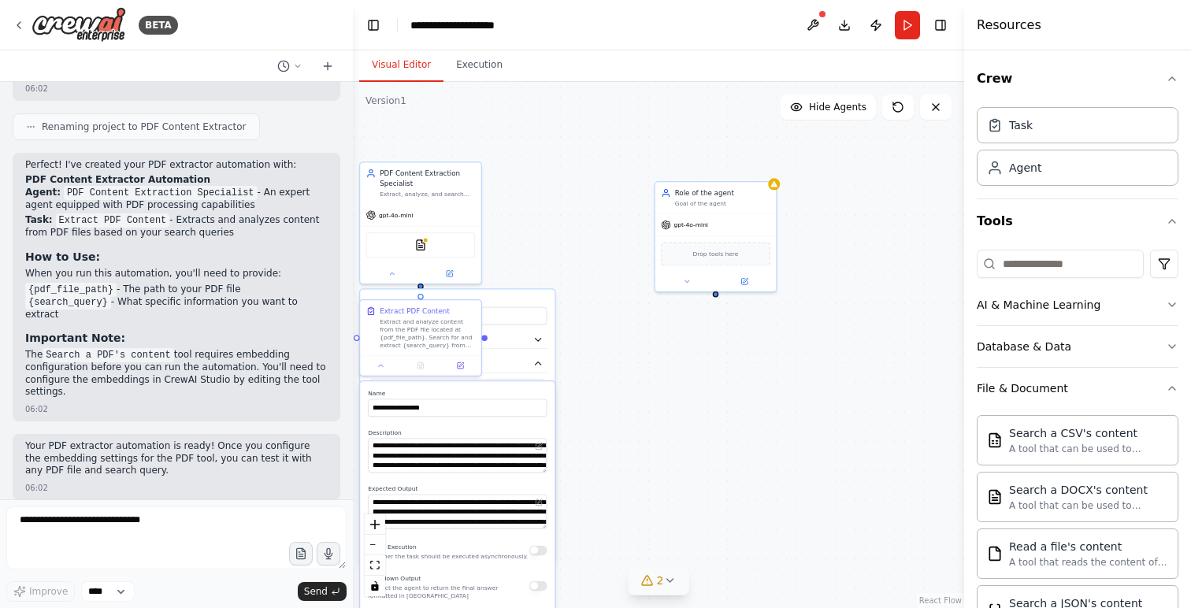
drag, startPoint x: 736, startPoint y: 247, endPoint x: 574, endPoint y: 232, distance: 162.2
click at [574, 232] on div ".deletable-edge-delete-btn { width: 20px; height: 20px; border: 0px solid #ffff…" at bounding box center [658, 345] width 611 height 526
click at [721, 254] on span "Drop tools here" at bounding box center [716, 251] width 46 height 9
click at [1174, 301] on icon "button" at bounding box center [1172, 305] width 13 height 13
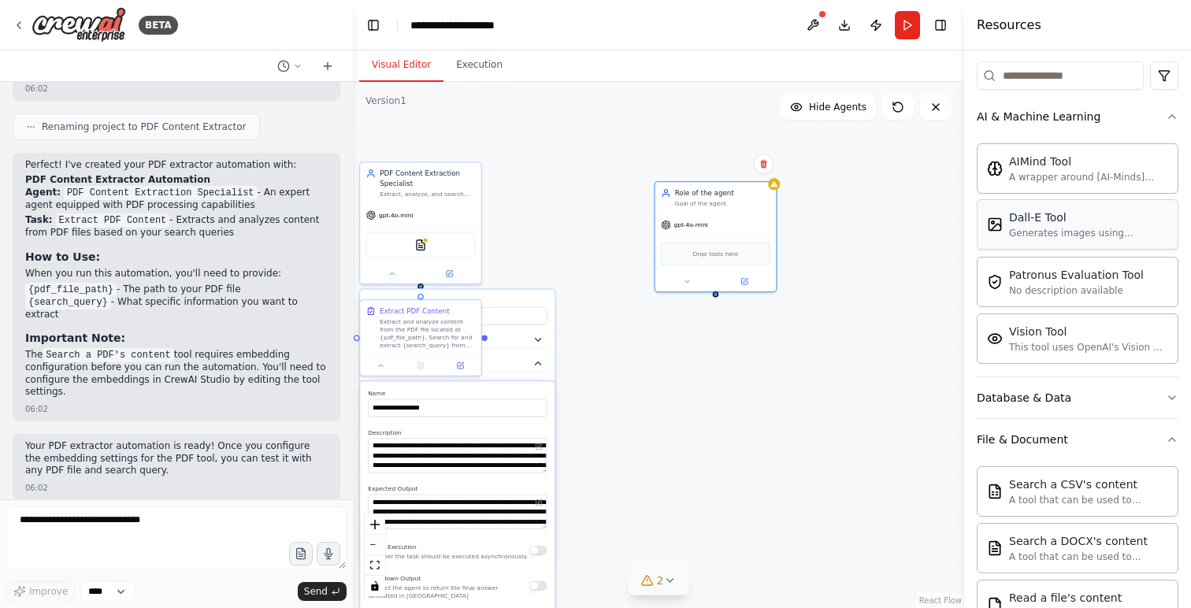
scroll to position [193, 0]
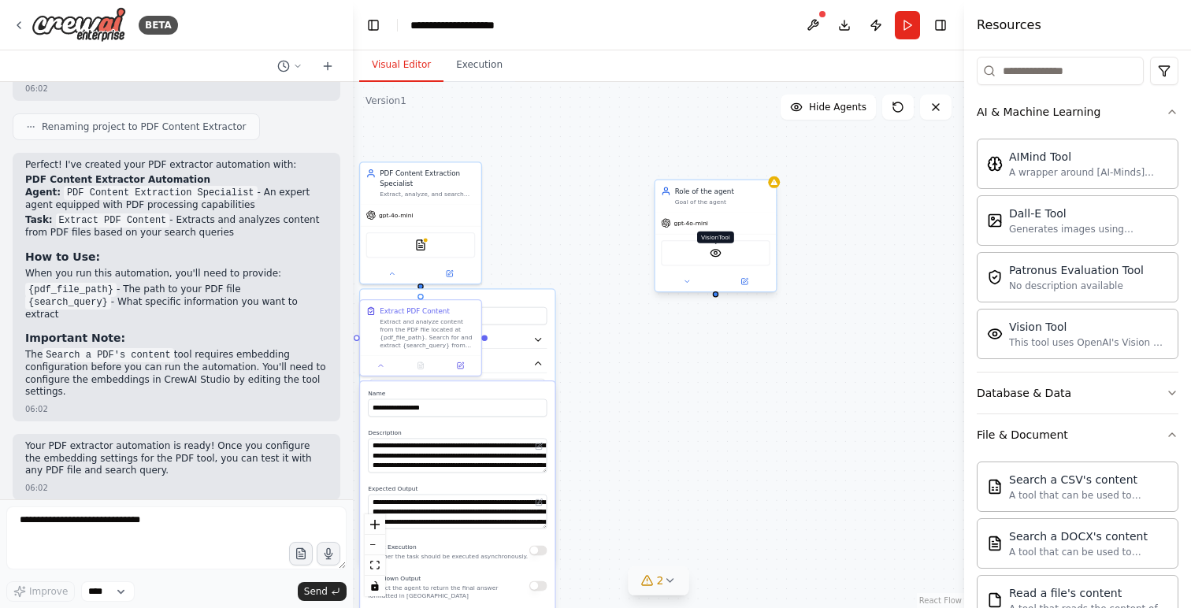
click at [719, 256] on img at bounding box center [716, 253] width 12 height 12
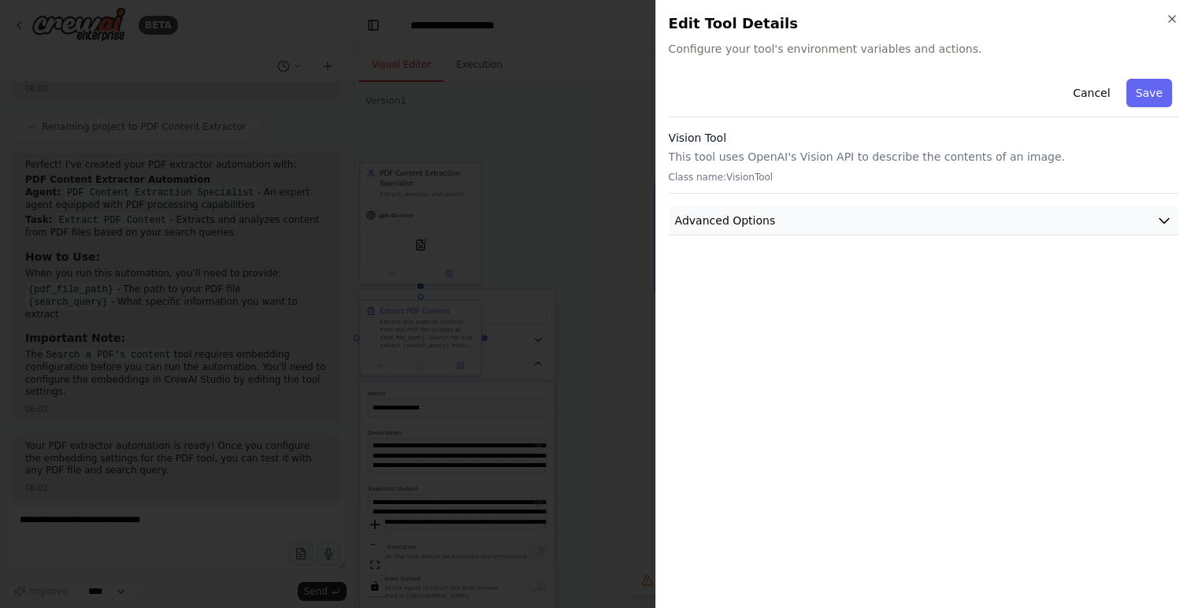
click at [798, 228] on button "Advanced Options" at bounding box center [924, 220] width 510 height 29
click at [1178, 21] on icon "button" at bounding box center [1172, 19] width 13 height 13
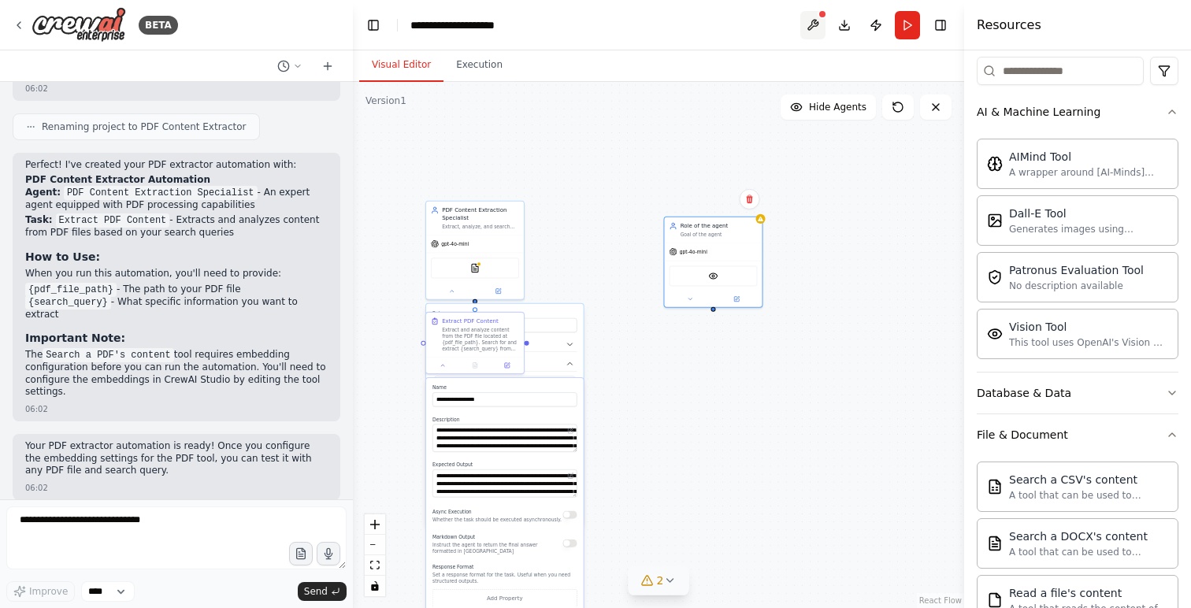
click at [812, 26] on button at bounding box center [812, 25] width 25 height 28
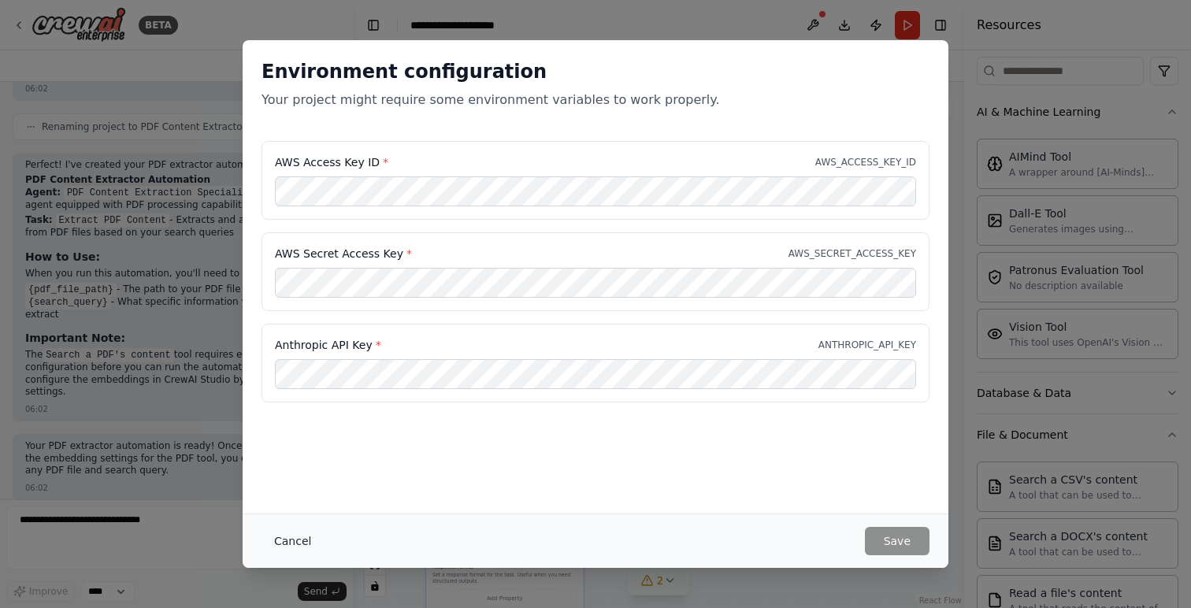
click at [289, 543] on button "Cancel" at bounding box center [293, 541] width 62 height 28
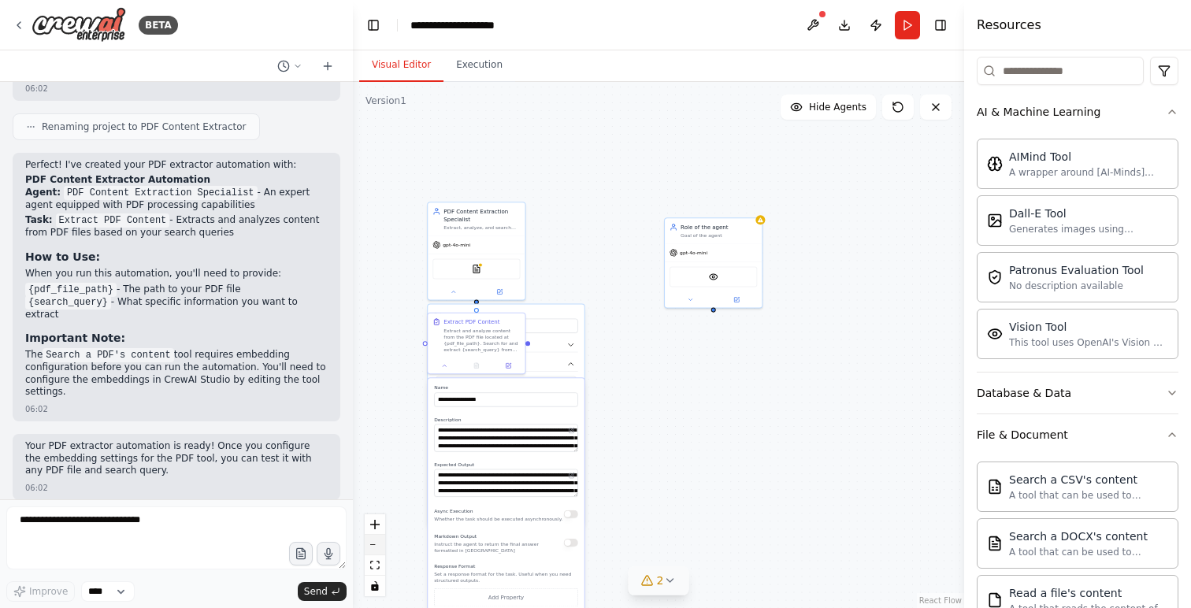
click at [373, 544] on icon "zoom out" at bounding box center [374, 545] width 9 height 2
click at [377, 524] on icon "zoom in" at bounding box center [374, 524] width 9 height 9
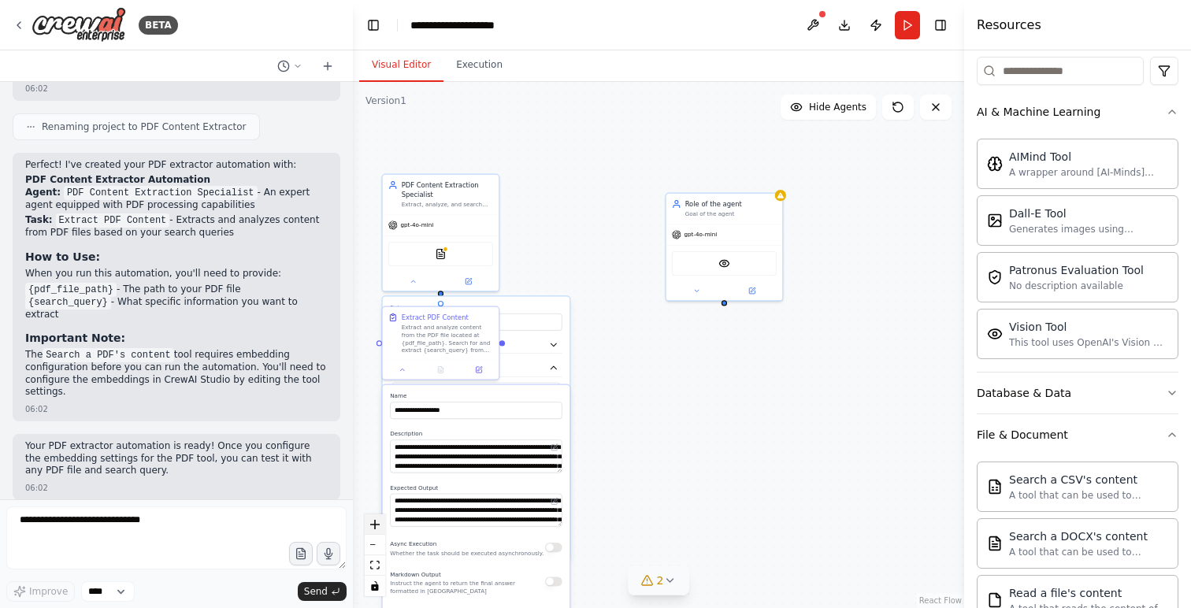
click at [377, 524] on icon "zoom in" at bounding box center [374, 524] width 9 height 9
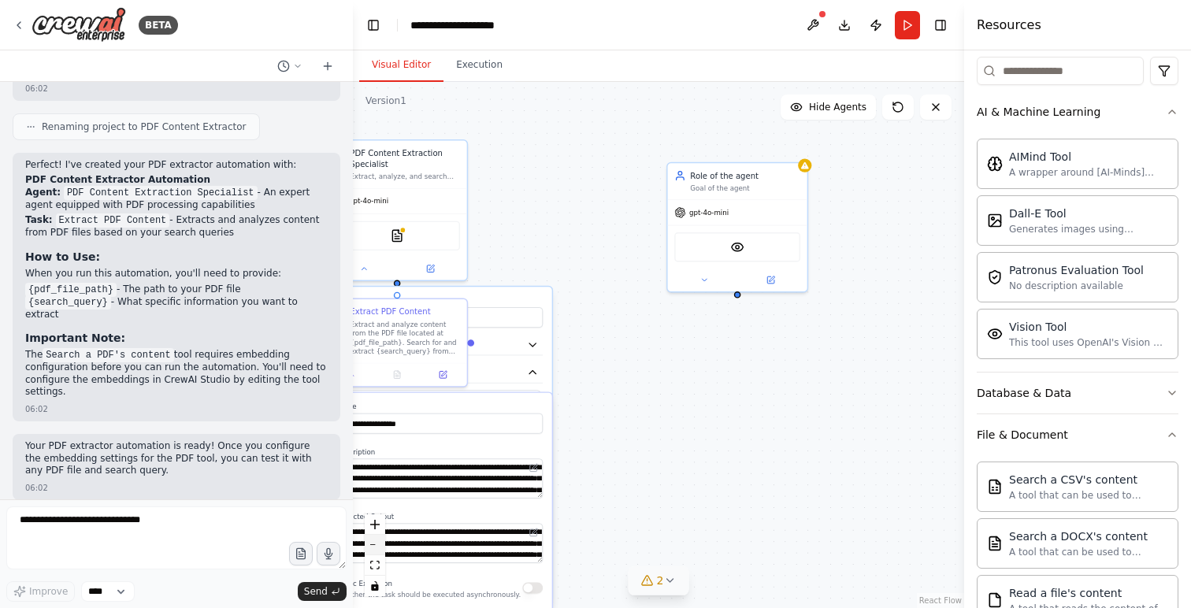
click at [374, 542] on button "zoom out" at bounding box center [375, 545] width 20 height 20
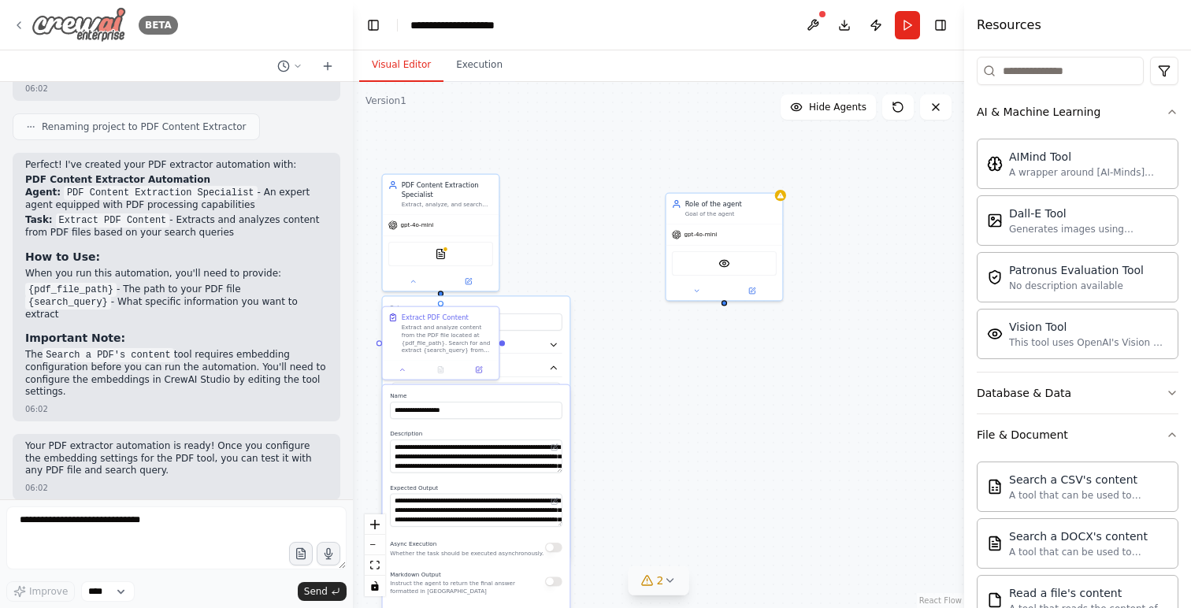
click at [17, 22] on icon at bounding box center [19, 25] width 13 height 13
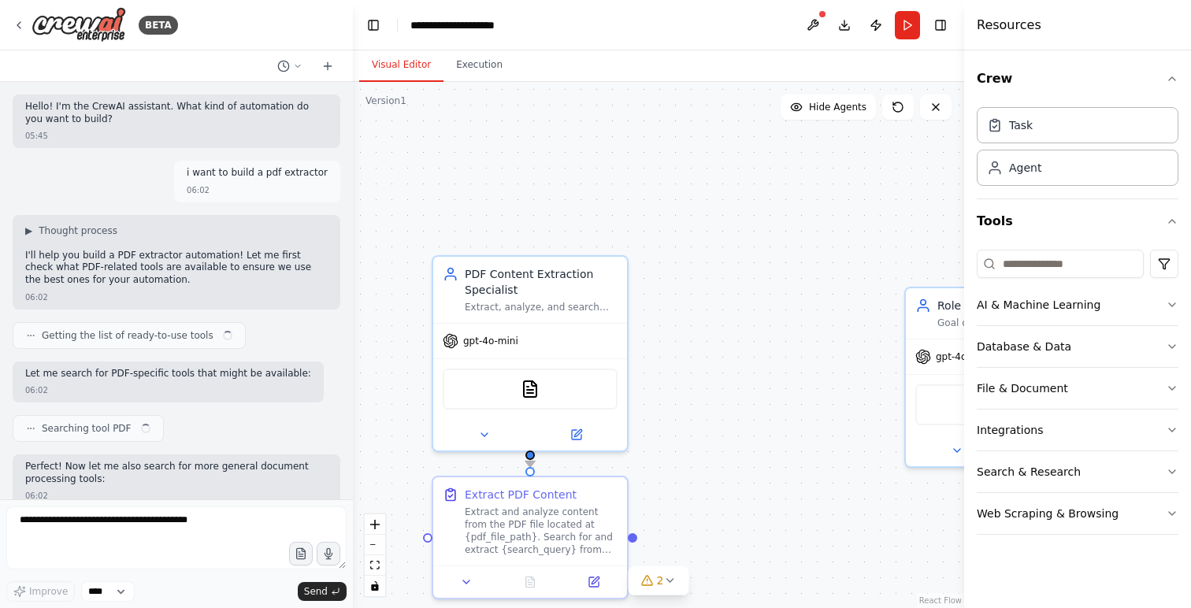
scroll to position [856, 0]
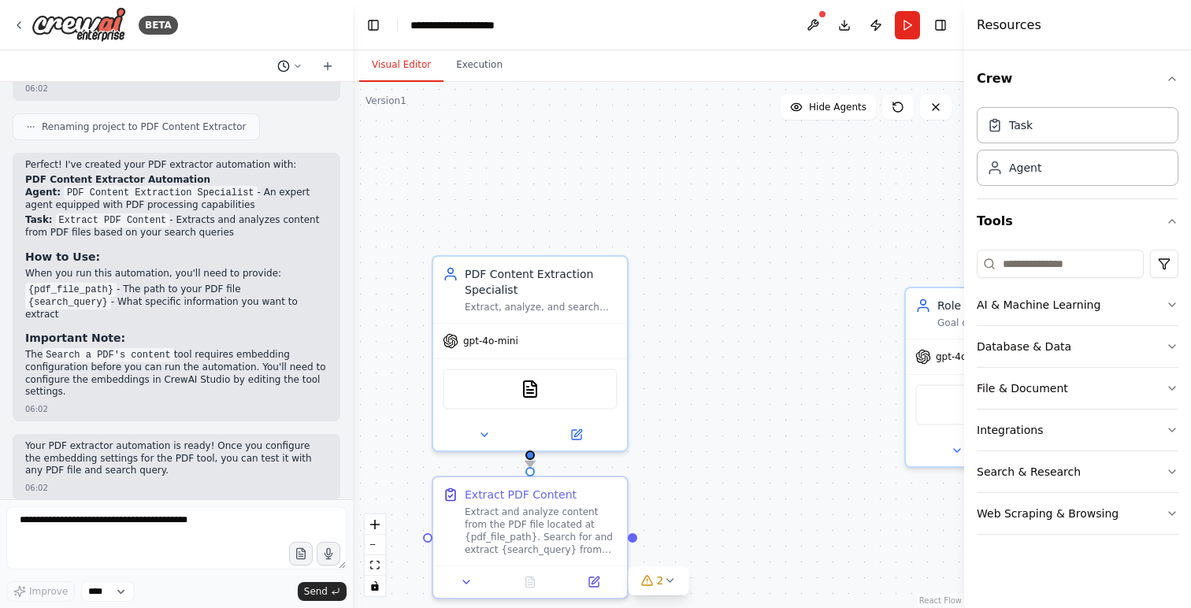
click at [299, 66] on icon at bounding box center [297, 65] width 9 height 9
click at [299, 66] on div at bounding box center [176, 304] width 353 height 608
click at [470, 62] on button "Execution" at bounding box center [480, 65] width 72 height 33
click at [403, 65] on button "Visual Editor" at bounding box center [401, 65] width 84 height 33
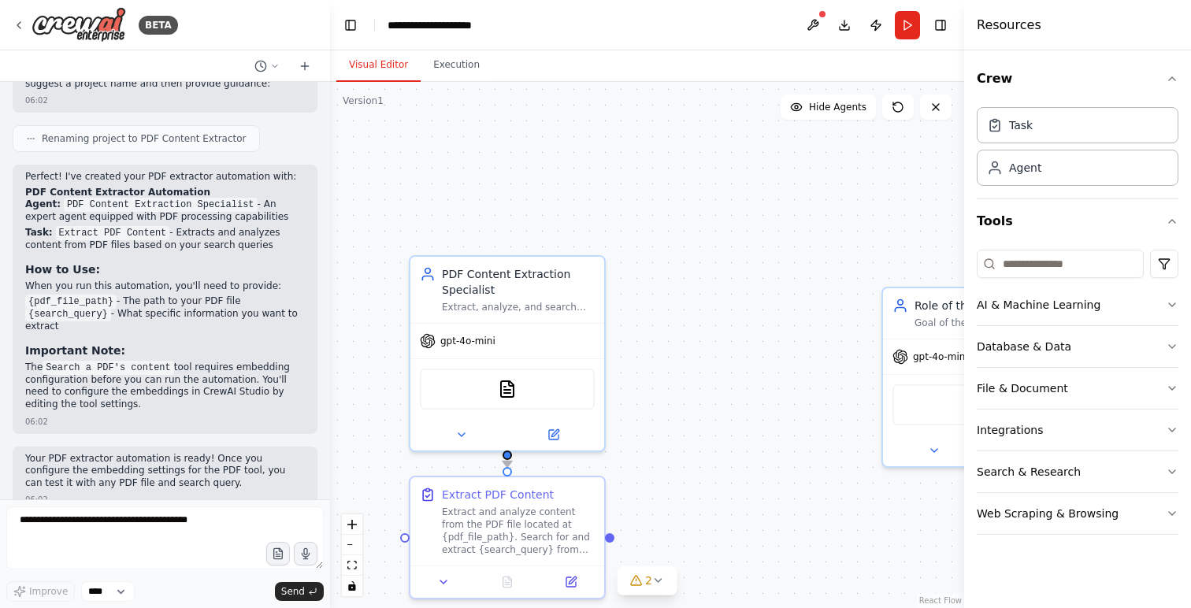
scroll to position [1239, 0]
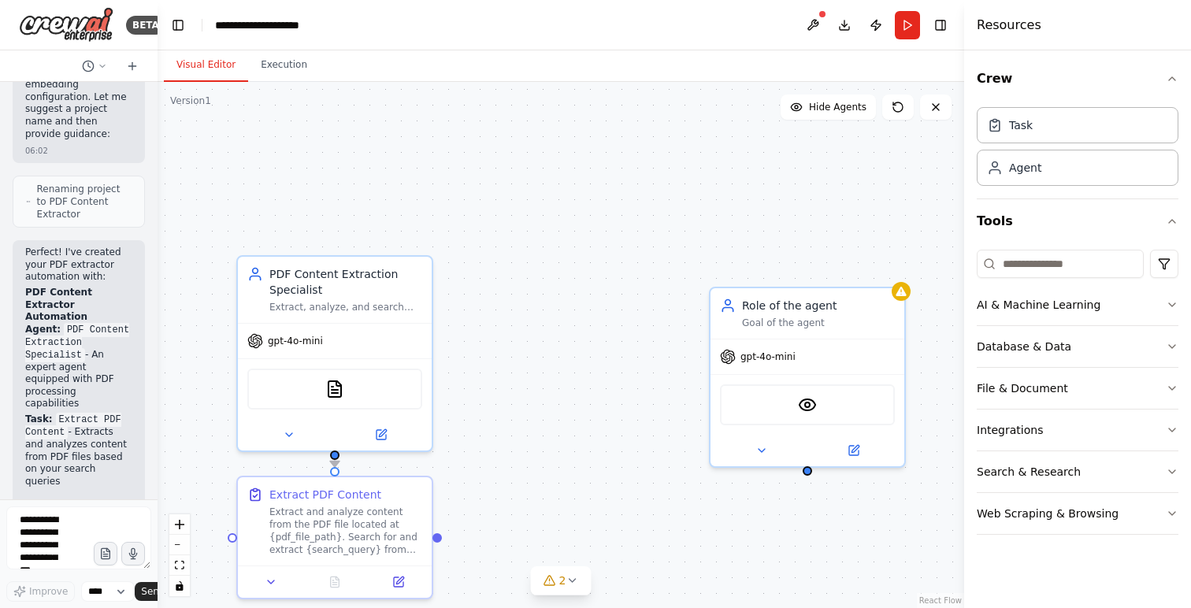
drag, startPoint x: 351, startPoint y: 92, endPoint x: 136, endPoint y: 100, distance: 214.4
click at [136, 100] on div "BETA Hello! I'm the CrewAI assistant. What kind of automation do you want to bu…" at bounding box center [79, 304] width 158 height 608
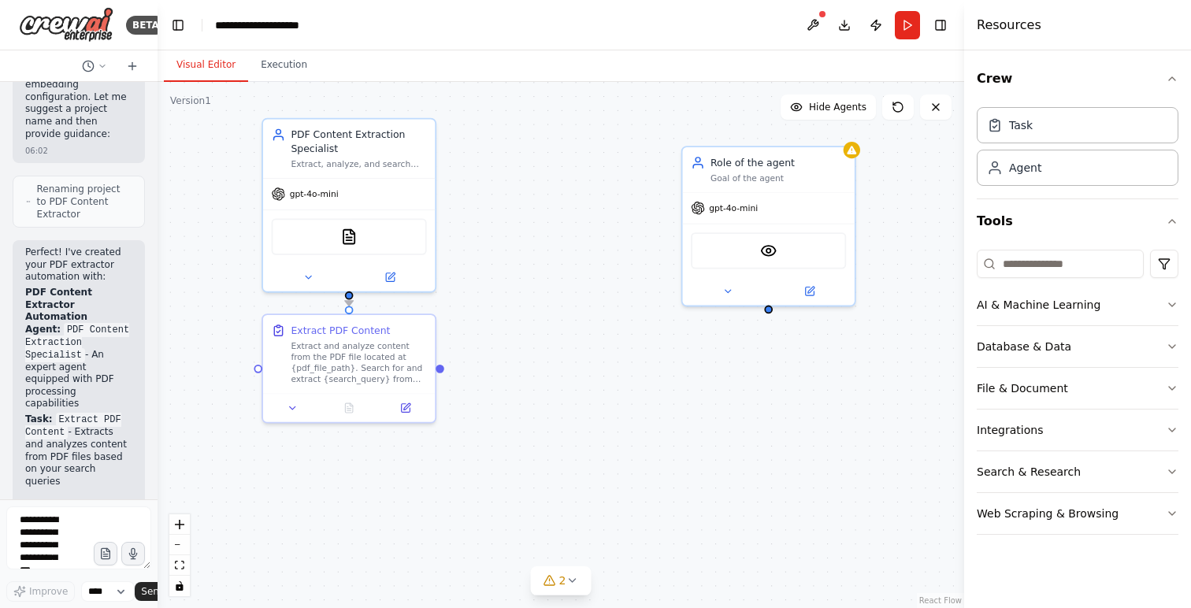
drag, startPoint x: 533, startPoint y: 427, endPoint x: 524, endPoint y: 278, distance: 149.2
click at [524, 278] on div ".deletable-edge-delete-btn { width: 20px; height: 20px; border: 0px solid #ffff…" at bounding box center [561, 345] width 807 height 526
click at [1172, 341] on icon "button" at bounding box center [1172, 346] width 13 height 13
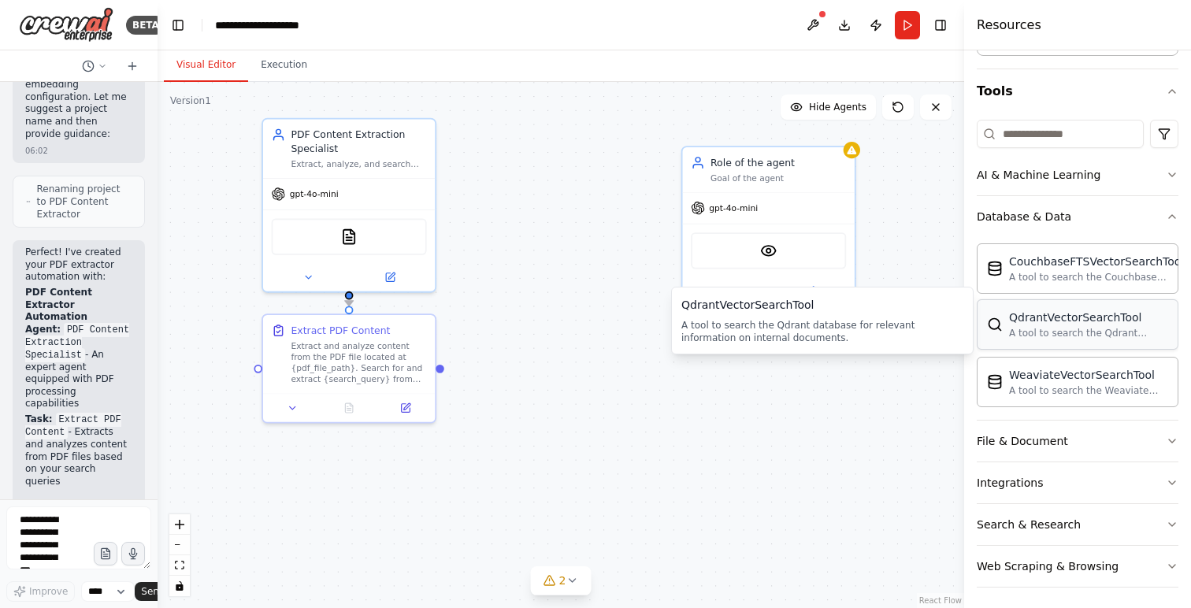
scroll to position [135, 0]
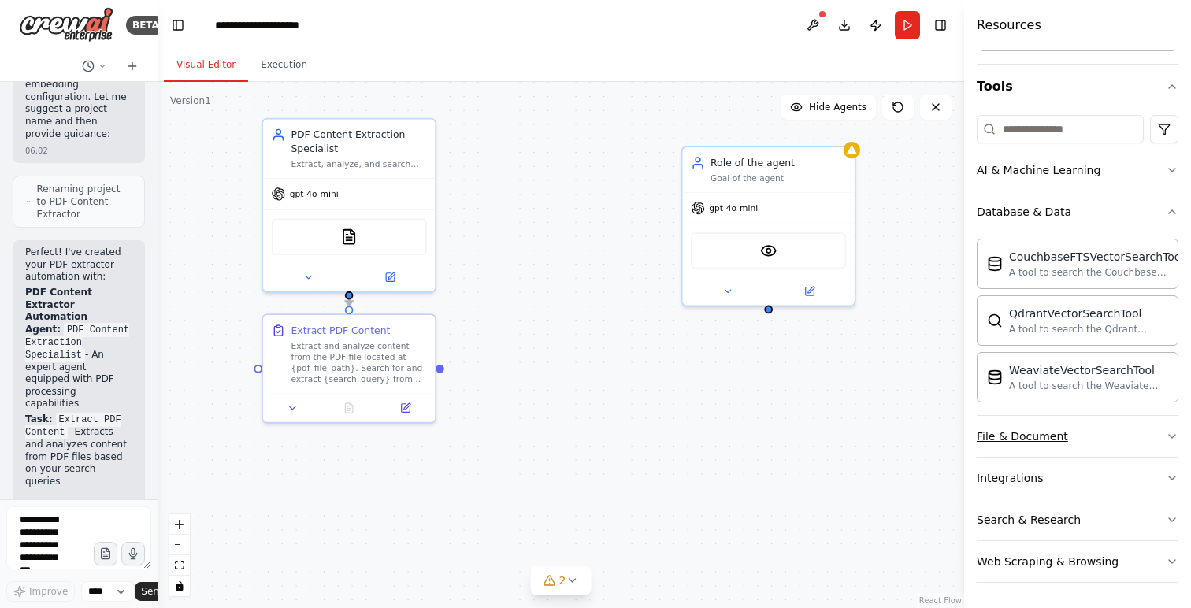
click at [1174, 436] on icon "button" at bounding box center [1172, 436] width 6 height 3
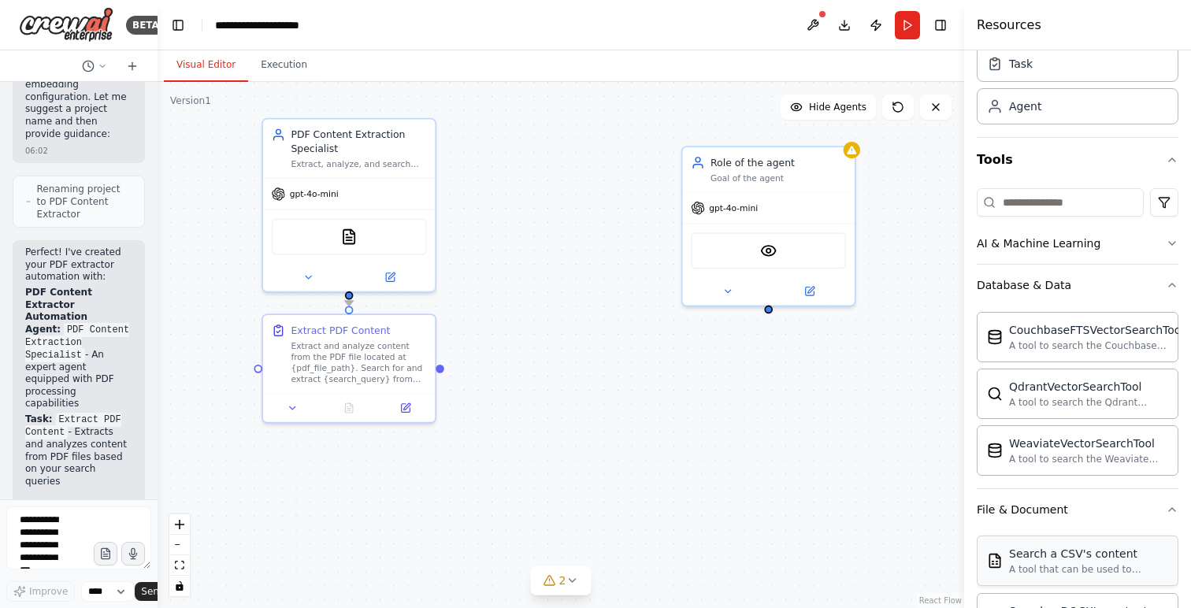
scroll to position [0, 0]
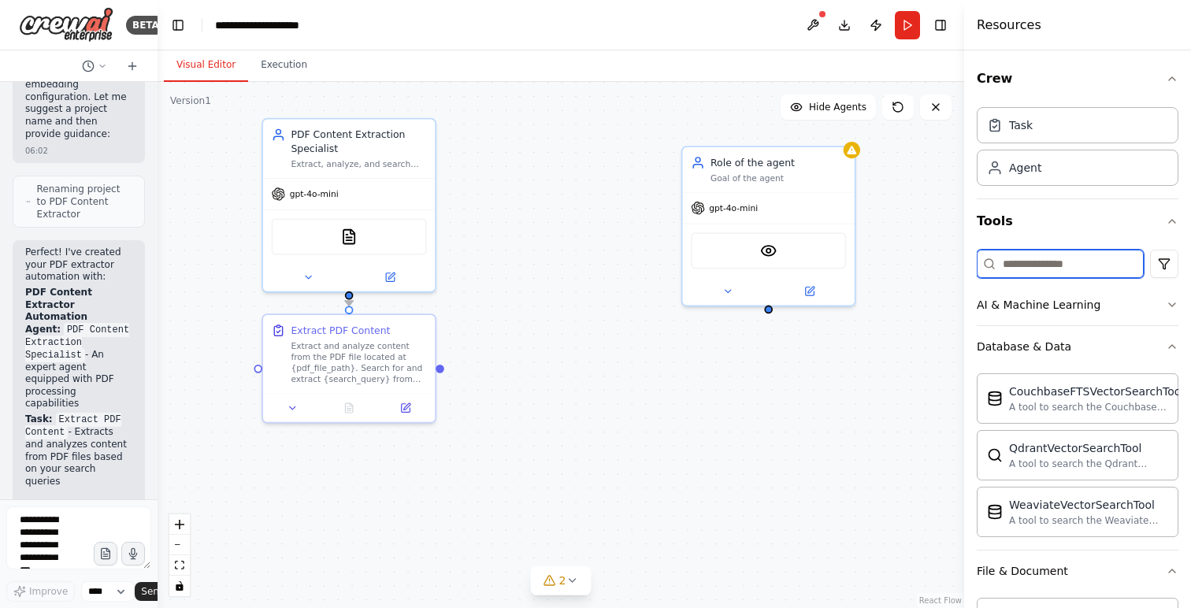
click at [1059, 272] on input at bounding box center [1060, 264] width 167 height 28
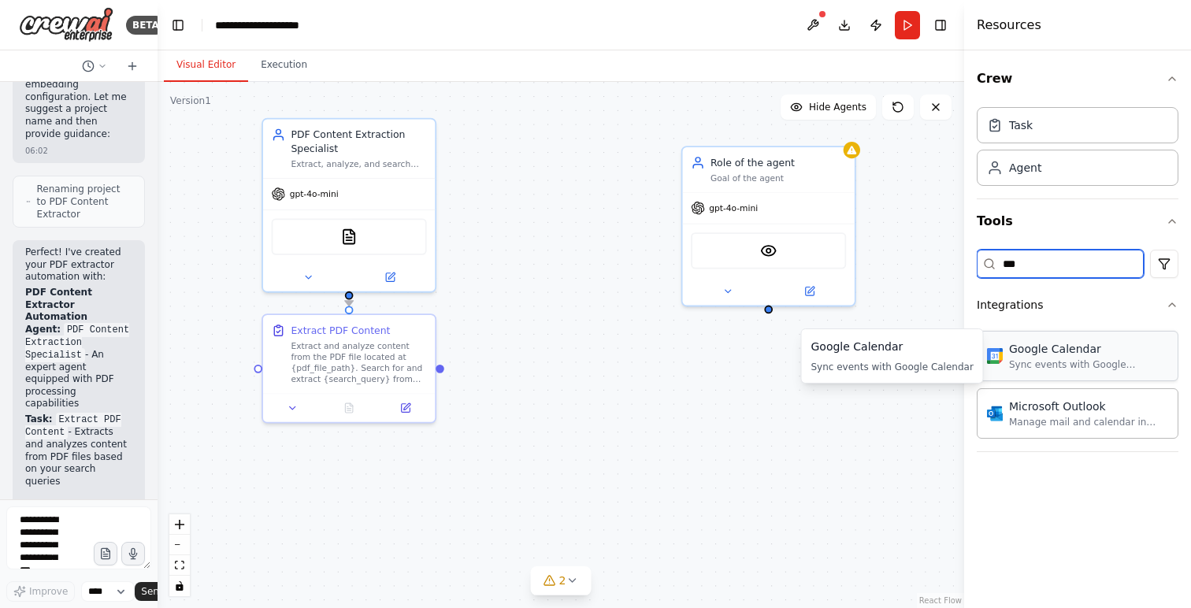
type input "***"
click at [1067, 360] on div "Sync events with Google Calendar" at bounding box center [1088, 364] width 159 height 13
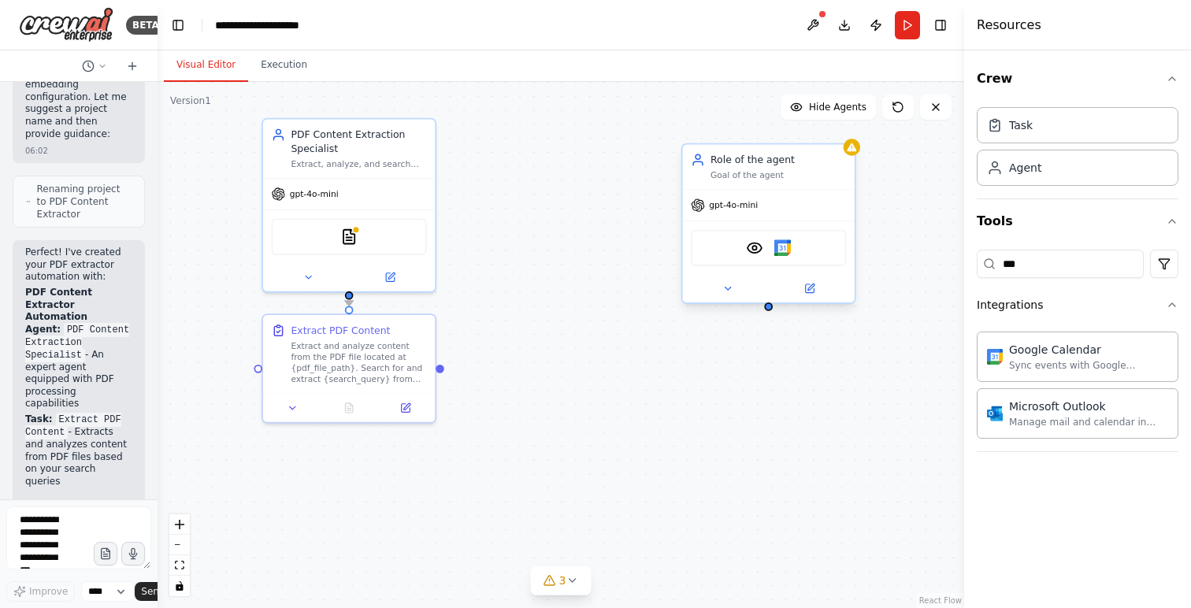
click at [828, 257] on div "VisionTool Google Calendar" at bounding box center [768, 248] width 155 height 36
click at [782, 252] on img at bounding box center [782, 248] width 17 height 17
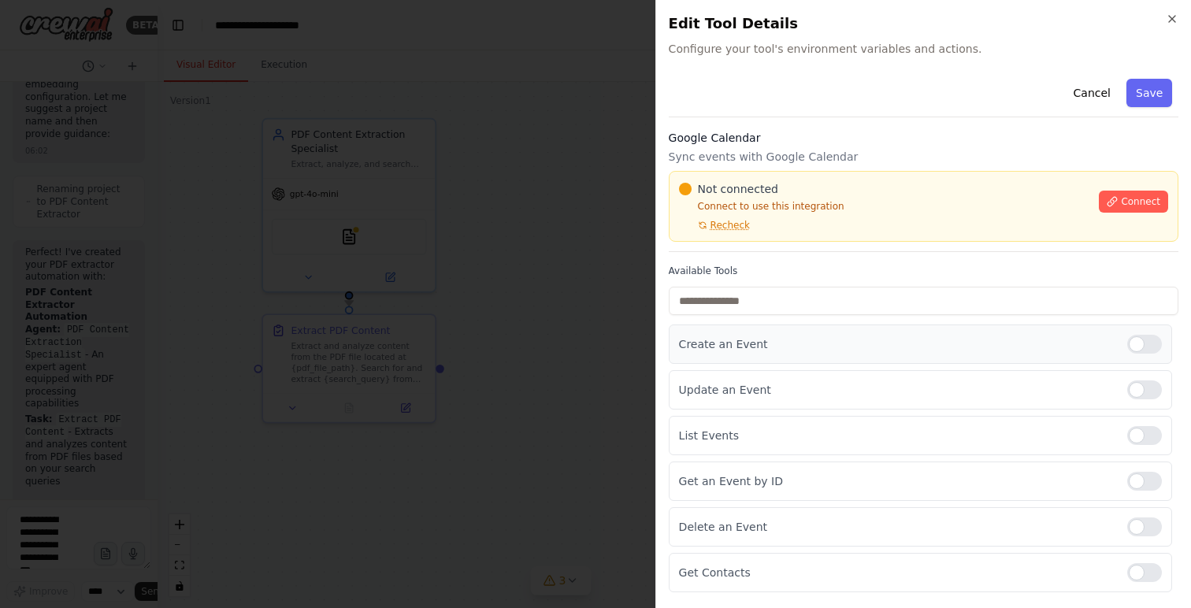
click at [1136, 351] on div at bounding box center [1144, 344] width 35 height 19
click at [1136, 391] on div at bounding box center [1144, 390] width 35 height 19
click at [1142, 440] on div at bounding box center [1144, 435] width 35 height 19
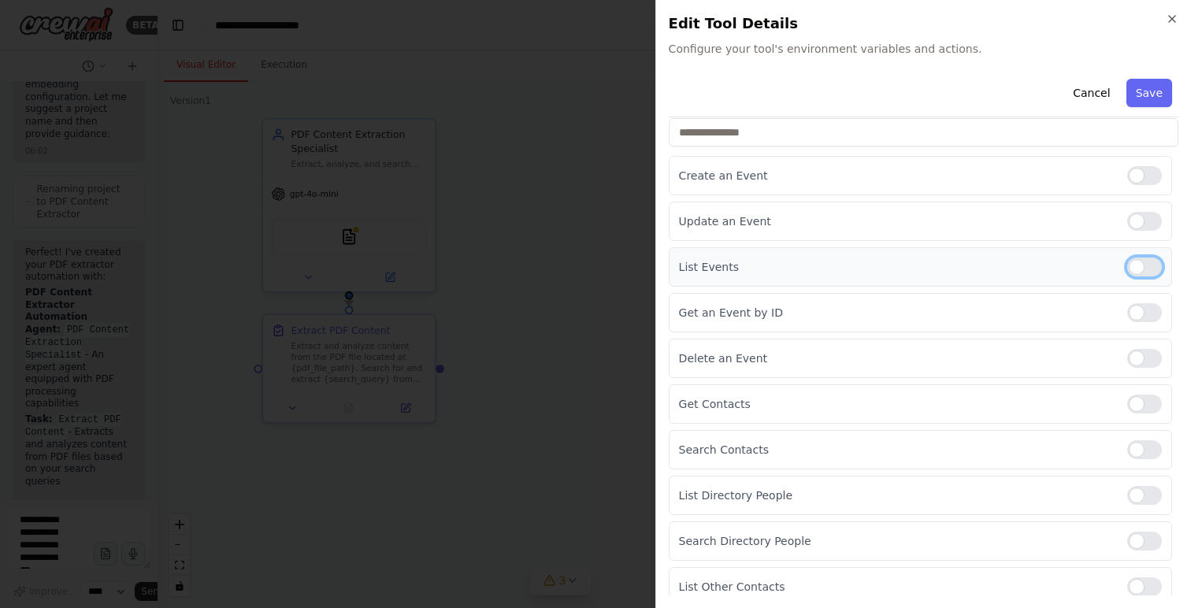
scroll to position [271, 0]
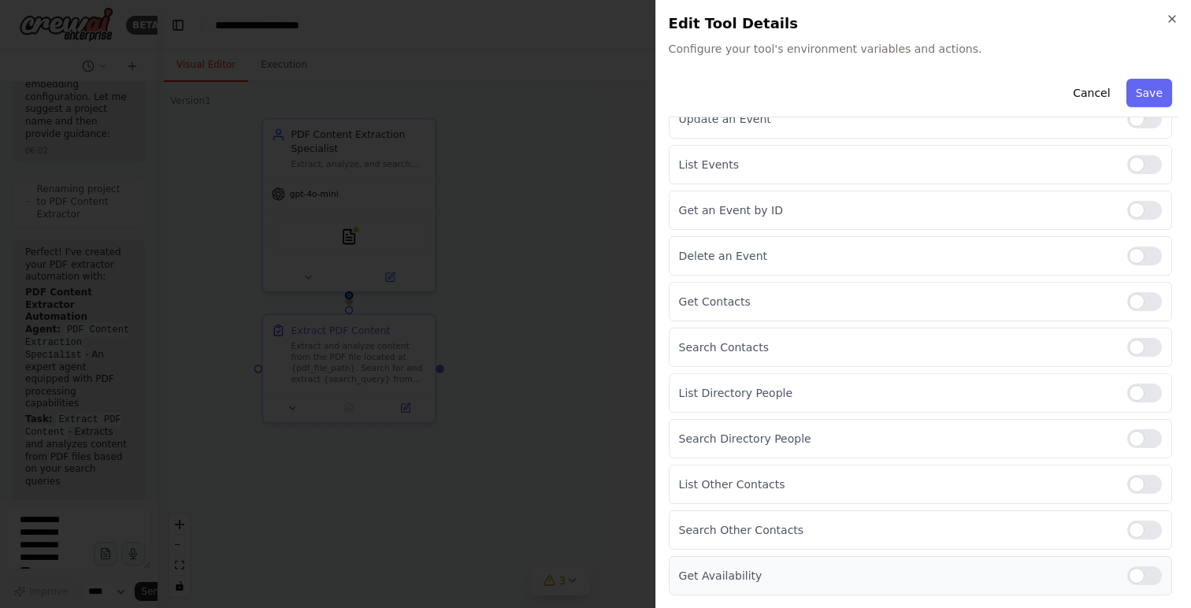
click at [1138, 573] on div at bounding box center [1144, 575] width 35 height 19
click at [1144, 541] on div "Search Other Contacts" at bounding box center [920, 530] width 503 height 39
click at [1144, 531] on div at bounding box center [1144, 530] width 35 height 19
click at [1139, 492] on div at bounding box center [1144, 484] width 35 height 19
click at [1140, 438] on div at bounding box center [1144, 438] width 35 height 19
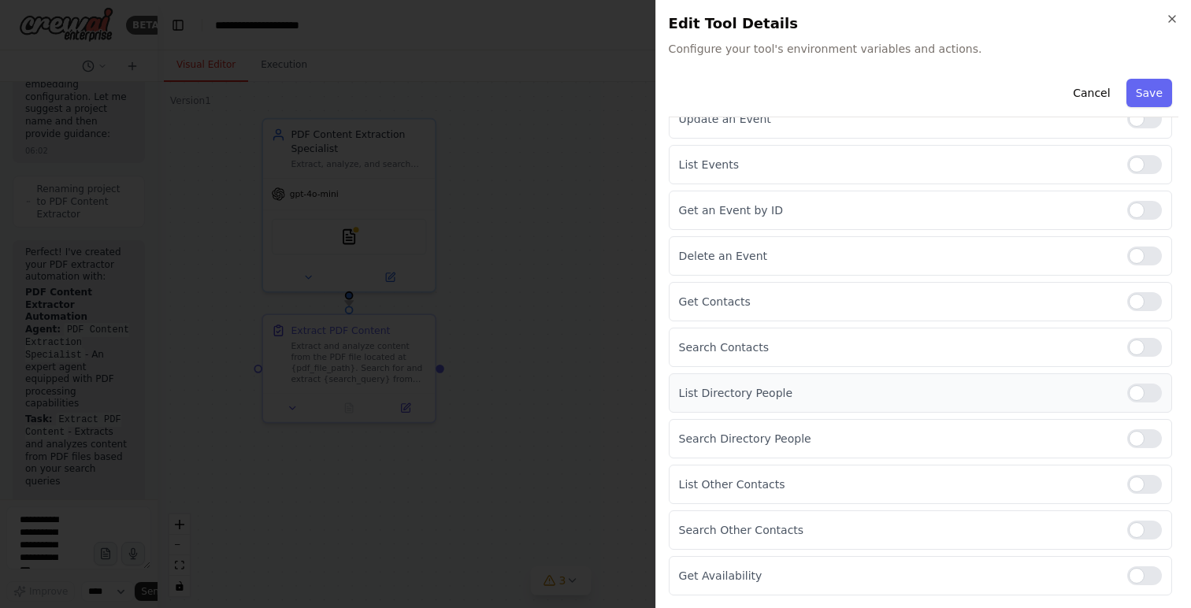
click at [1145, 394] on div at bounding box center [1144, 393] width 35 height 19
click at [1145, 351] on div at bounding box center [1144, 347] width 35 height 19
click at [1145, 299] on div at bounding box center [1144, 301] width 35 height 19
click at [1143, 258] on div at bounding box center [1144, 256] width 35 height 19
click at [1141, 220] on div "Get an Event by ID" at bounding box center [920, 210] width 503 height 39
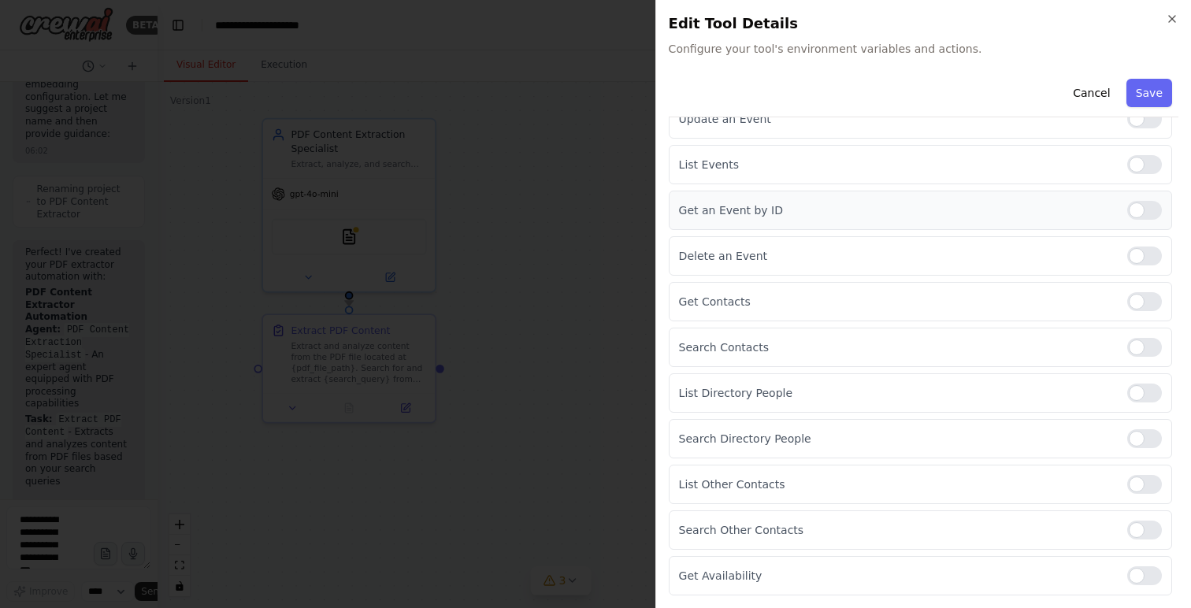
click at [1141, 212] on div at bounding box center [1144, 210] width 35 height 19
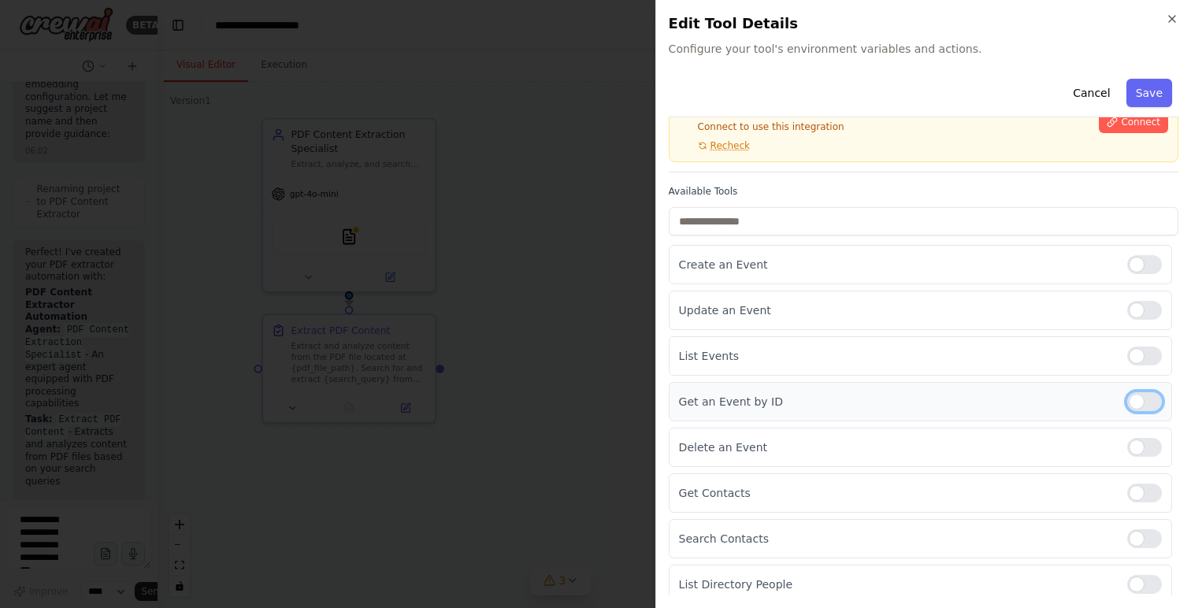
scroll to position [17, 0]
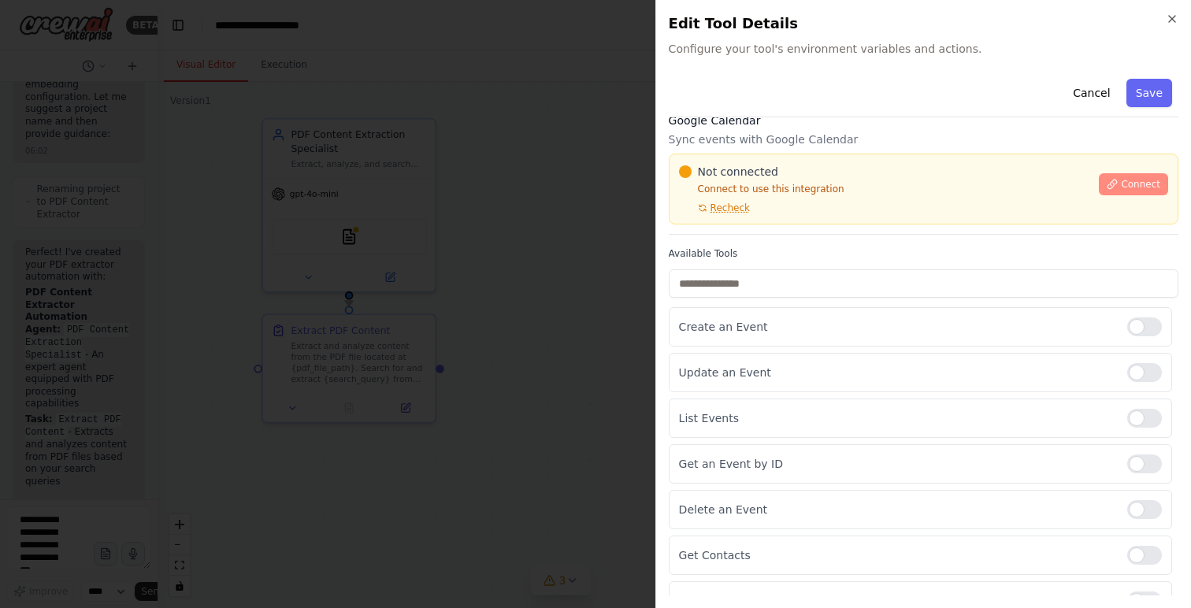
click at [1137, 184] on span "Connect" at bounding box center [1140, 184] width 39 height 13
click at [498, 241] on div at bounding box center [595, 304] width 1191 height 608
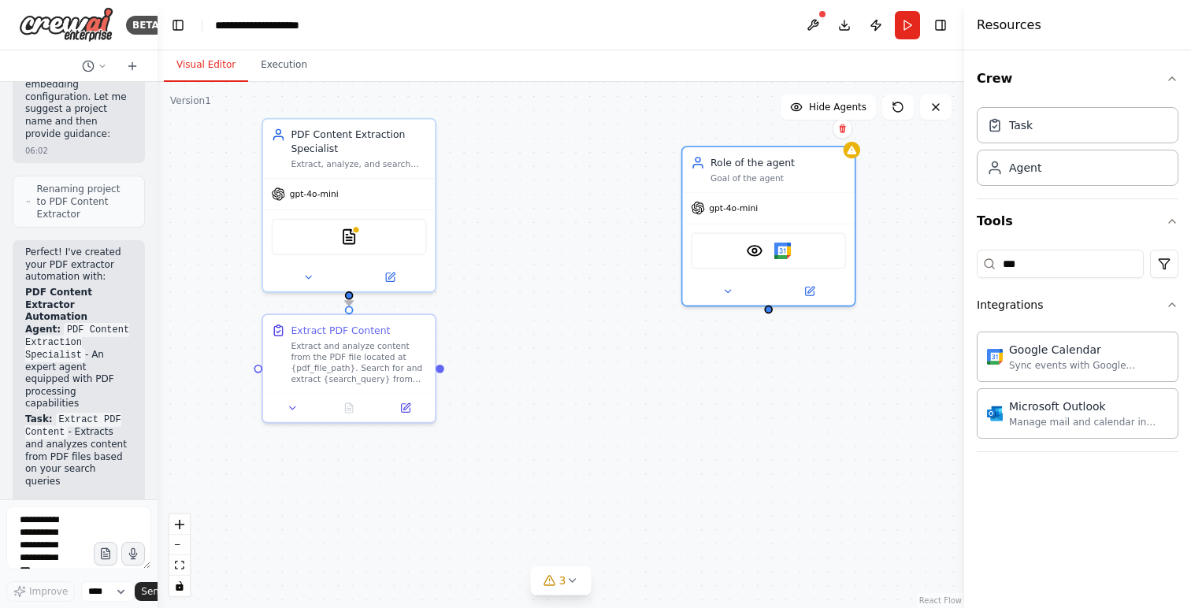
click at [1072, 279] on div "*** Integrations Google Calendar Sync events with Google Calendar Microsoft Out…" at bounding box center [1078, 347] width 202 height 209
click at [1070, 269] on input "***" at bounding box center [1060, 264] width 167 height 28
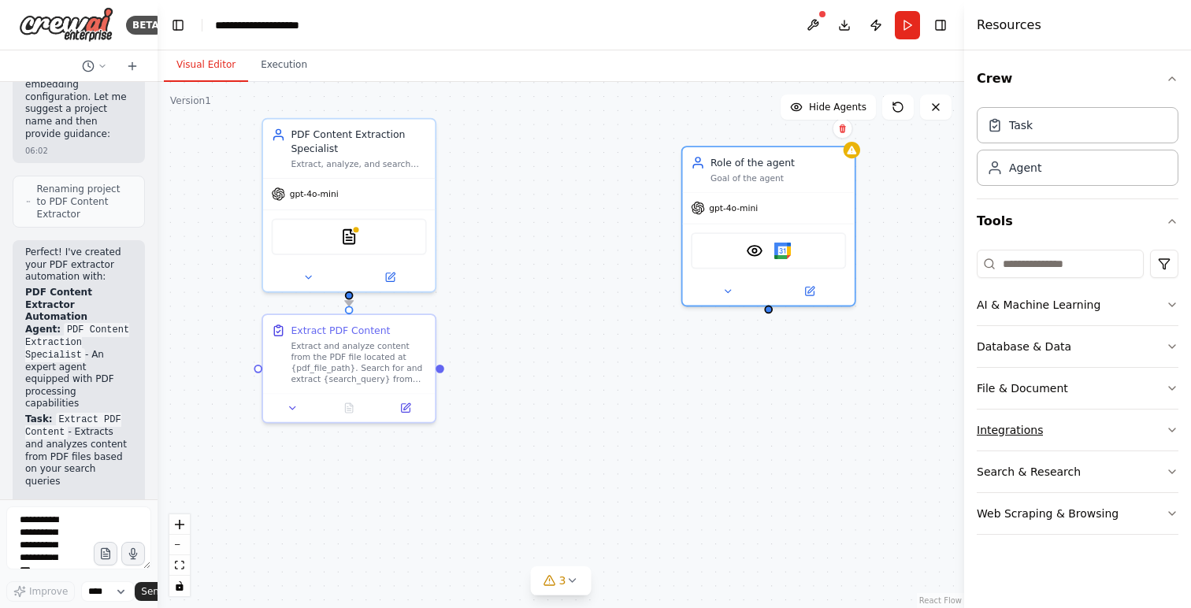
click at [1164, 430] on button "Integrations" at bounding box center [1078, 430] width 202 height 41
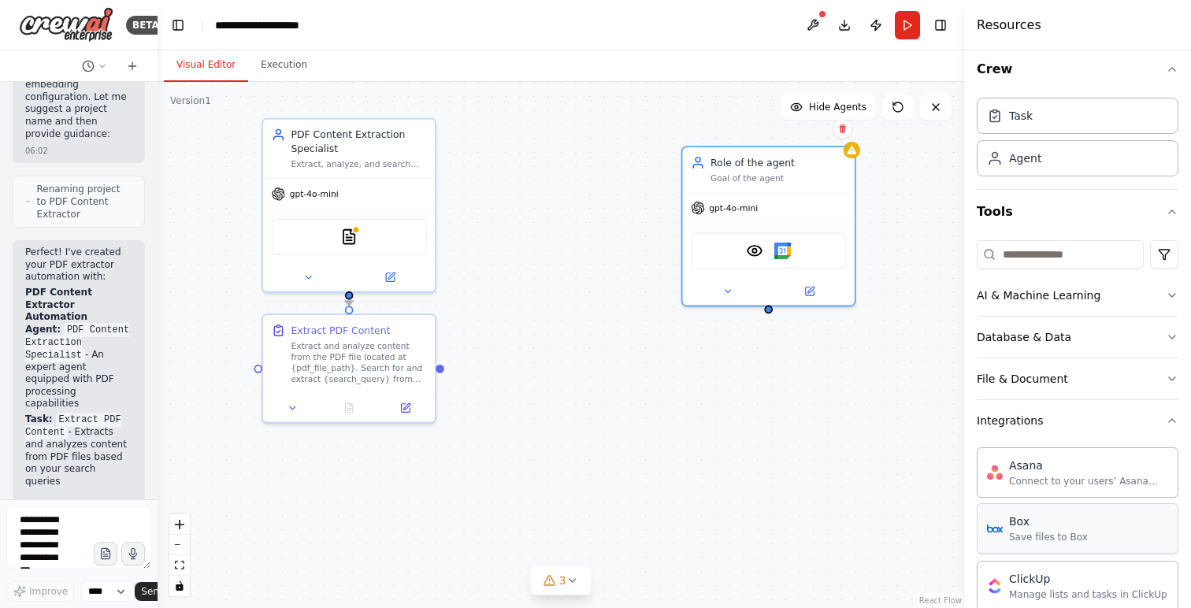
scroll to position [0, 0]
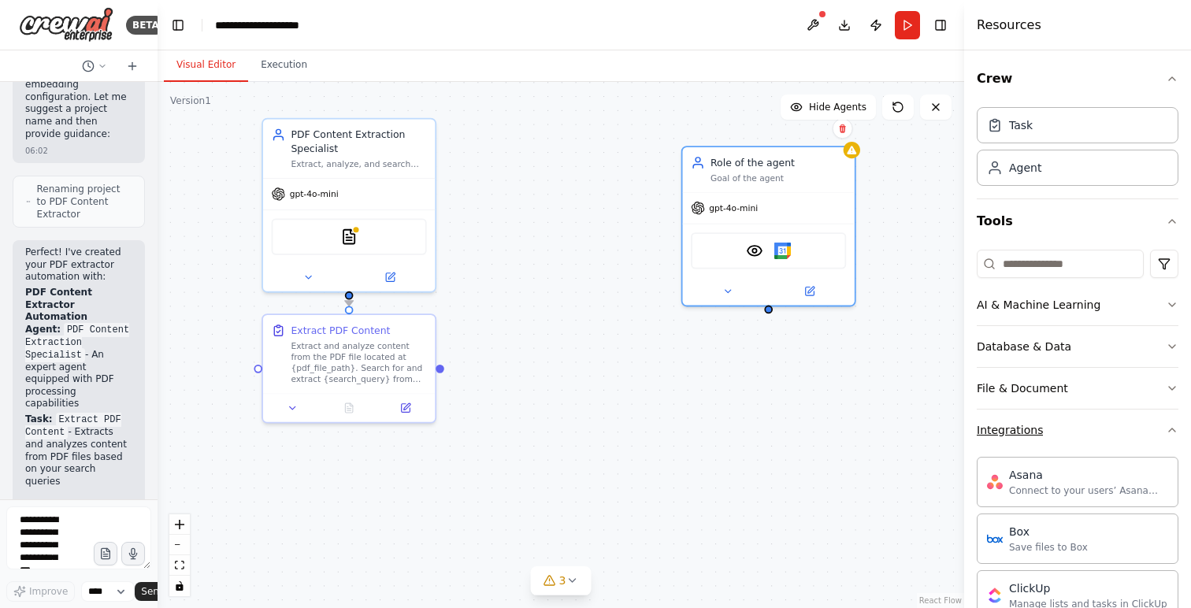
click at [1168, 429] on icon "button" at bounding box center [1172, 430] width 13 height 13
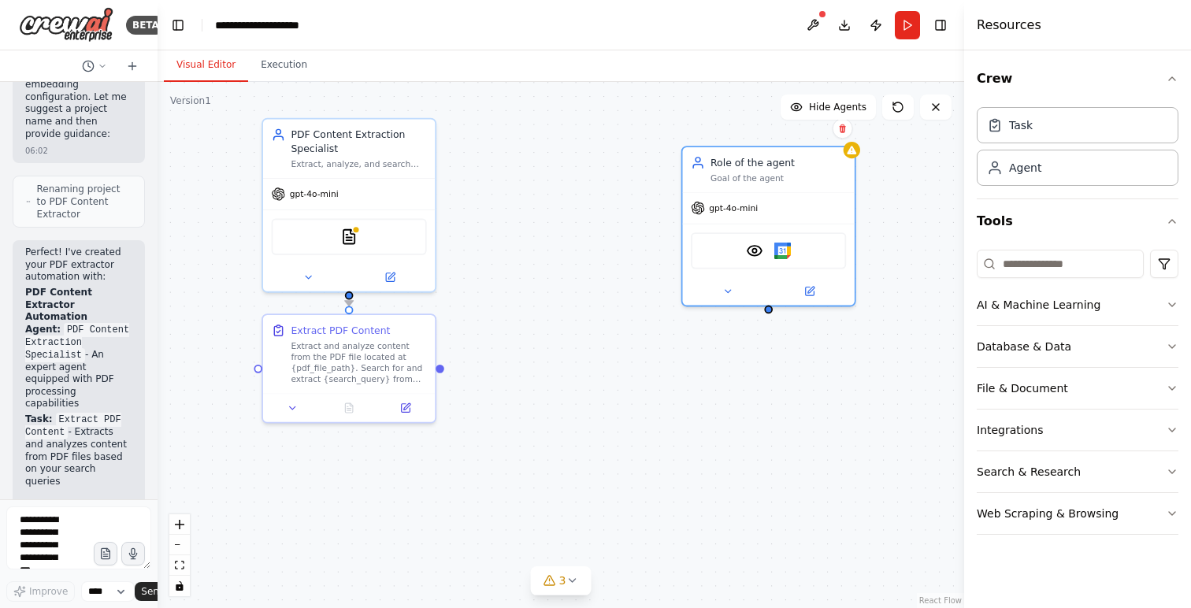
scroll to position [1597, 0]
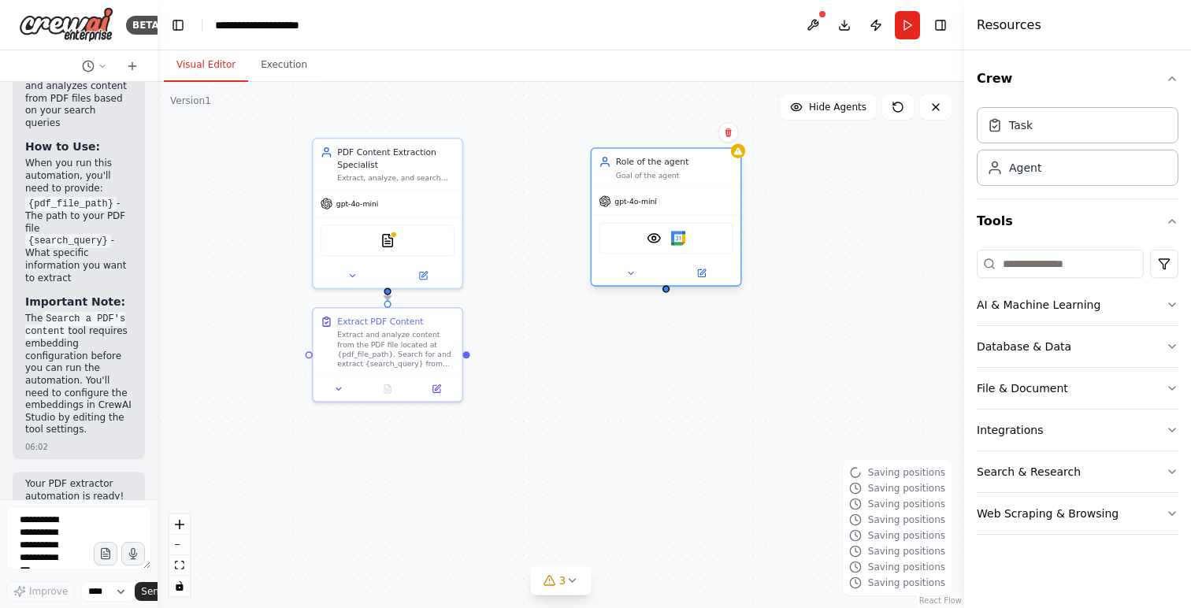
drag, startPoint x: 764, startPoint y: 198, endPoint x: 585, endPoint y: 187, distance: 179.2
click at [585, 187] on div ".deletable-edge-delete-btn { width: 20px; height: 20px; border: 0px solid #ffff…" at bounding box center [561, 345] width 807 height 526
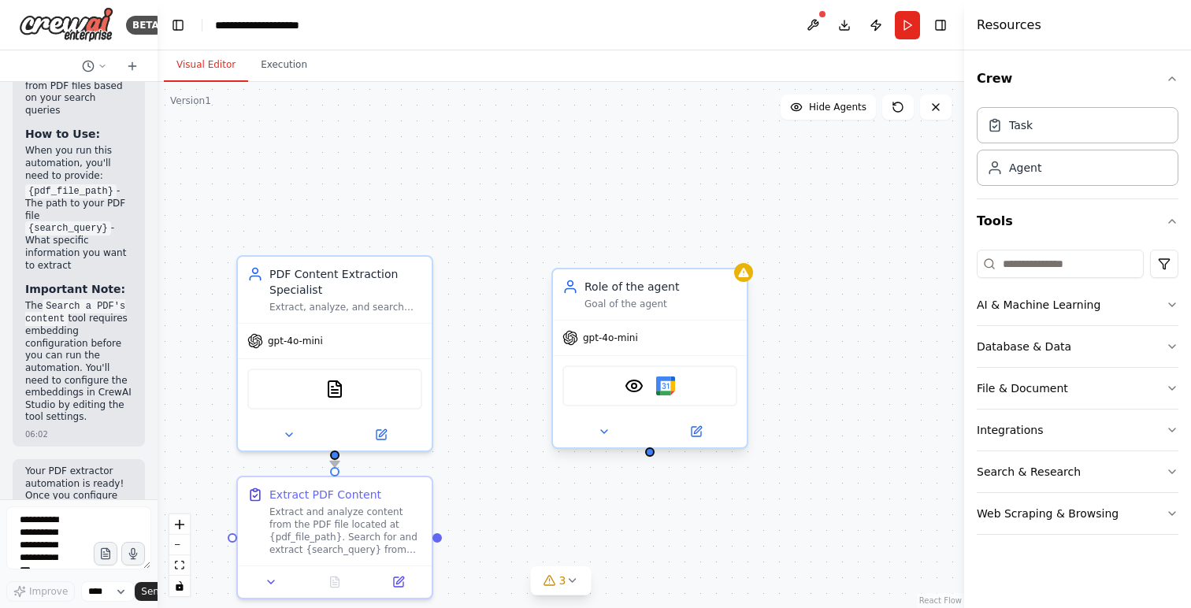
scroll to position [1597, 0]
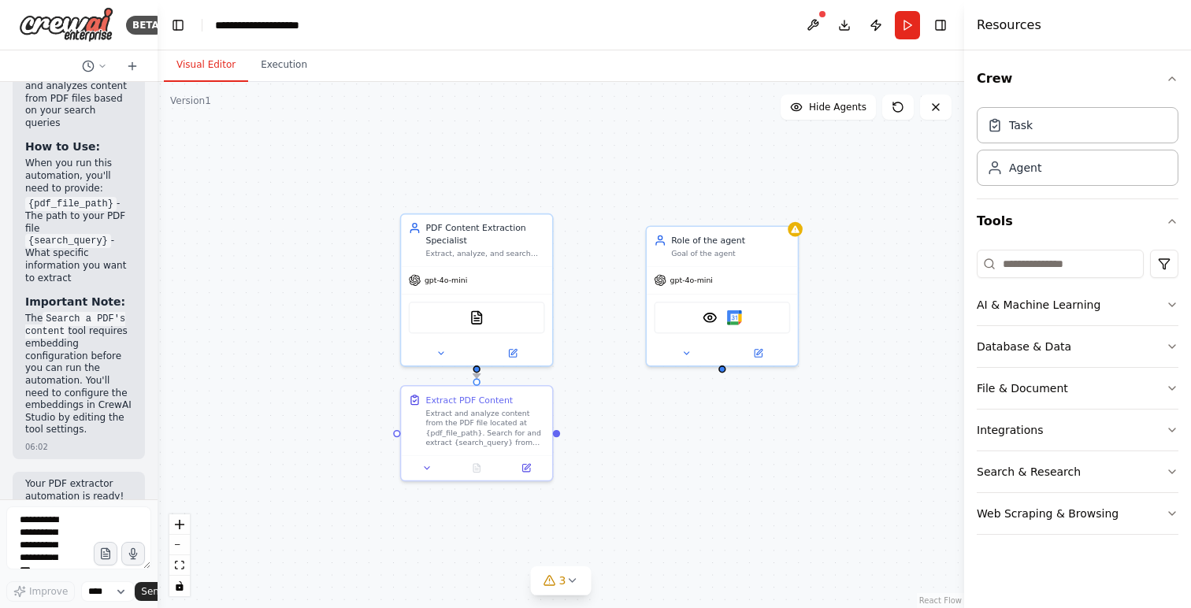
drag, startPoint x: 495, startPoint y: 325, endPoint x: 602, endPoint y: 266, distance: 122.4
click at [602, 266] on div ".deletable-edge-delete-btn { width: 20px; height: 20px; border: 0px solid #ffff…" at bounding box center [561, 345] width 807 height 526
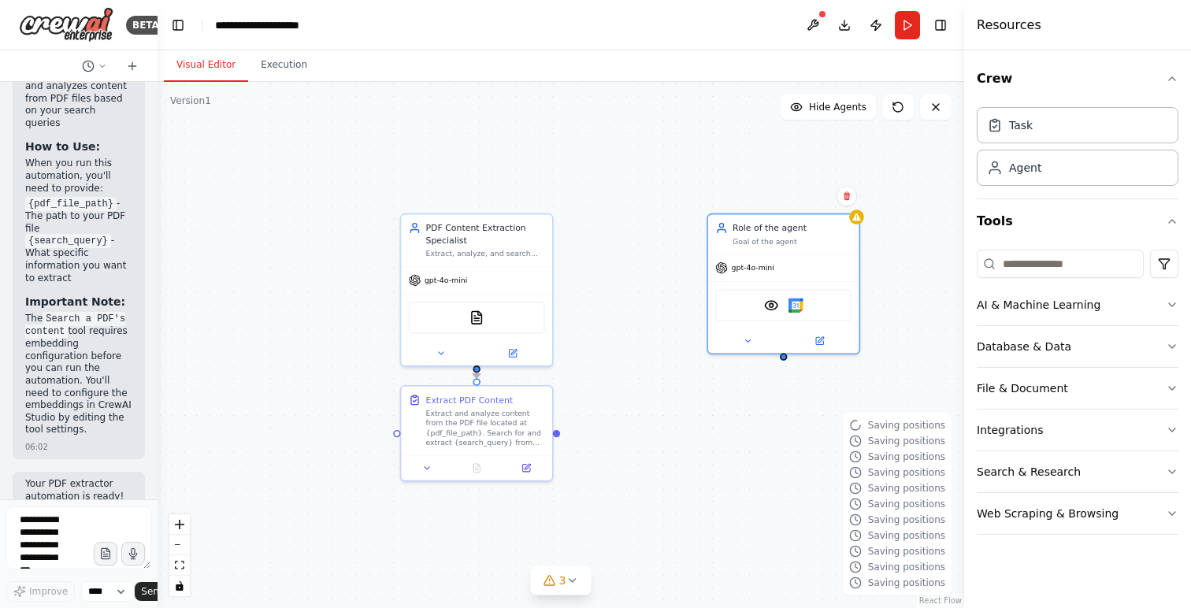
drag, startPoint x: 697, startPoint y: 269, endPoint x: 644, endPoint y: 258, distance: 54.7
click at [644, 258] on div ".deletable-edge-delete-btn { width: 20px; height: 20px; border: 0px solid #ffff…" at bounding box center [561, 345] width 807 height 526
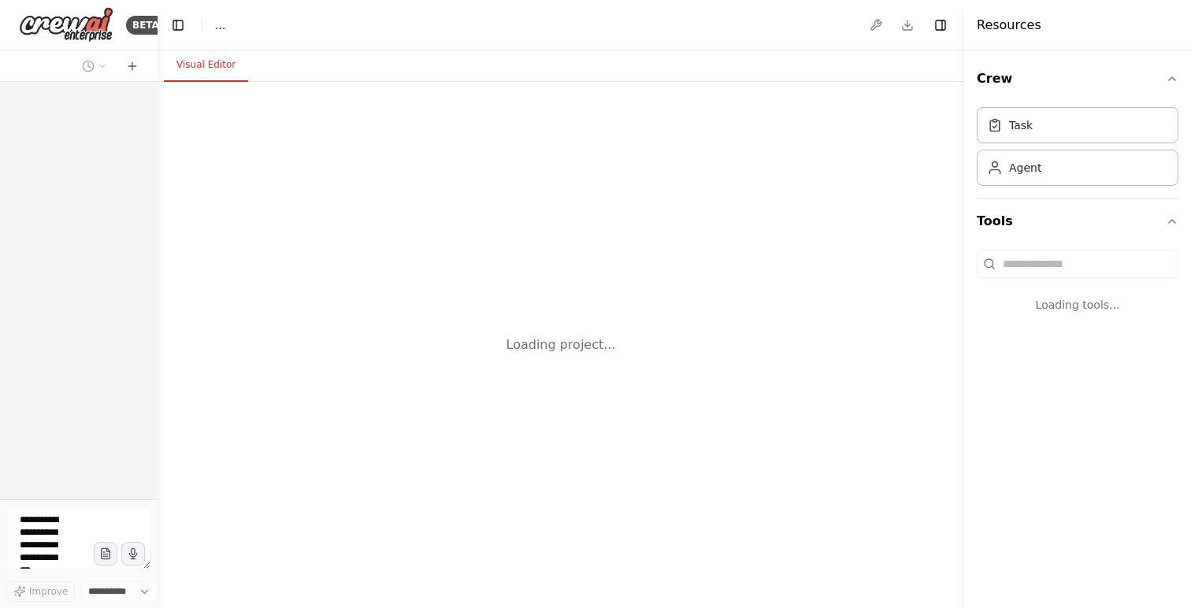
select select "****"
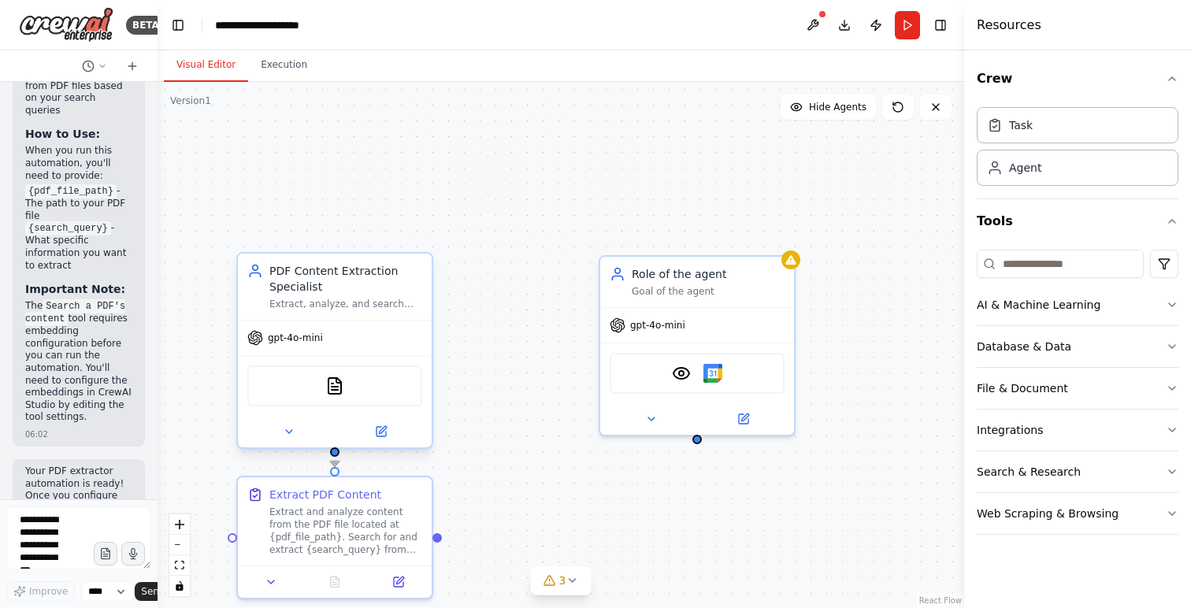
scroll to position [1597, 0]
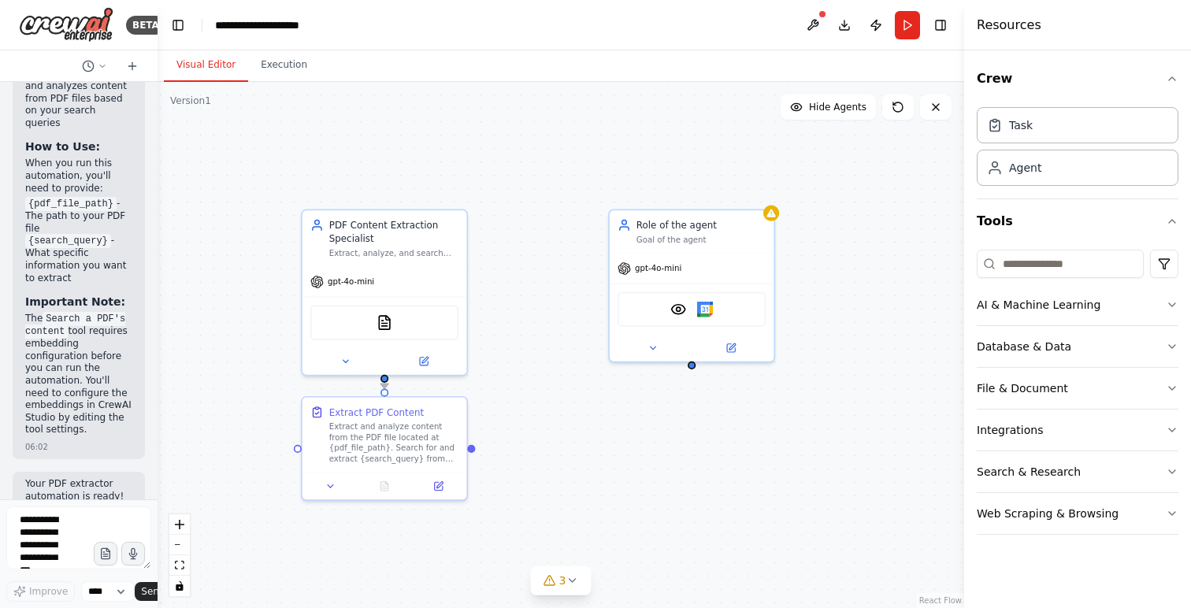
drag, startPoint x: 538, startPoint y: 358, endPoint x: 544, endPoint y: 315, distance: 42.9
click at [544, 315] on div ".deletable-edge-delete-btn { width: 20px; height: 20px; border: 0px solid #ffff…" at bounding box center [561, 345] width 807 height 526
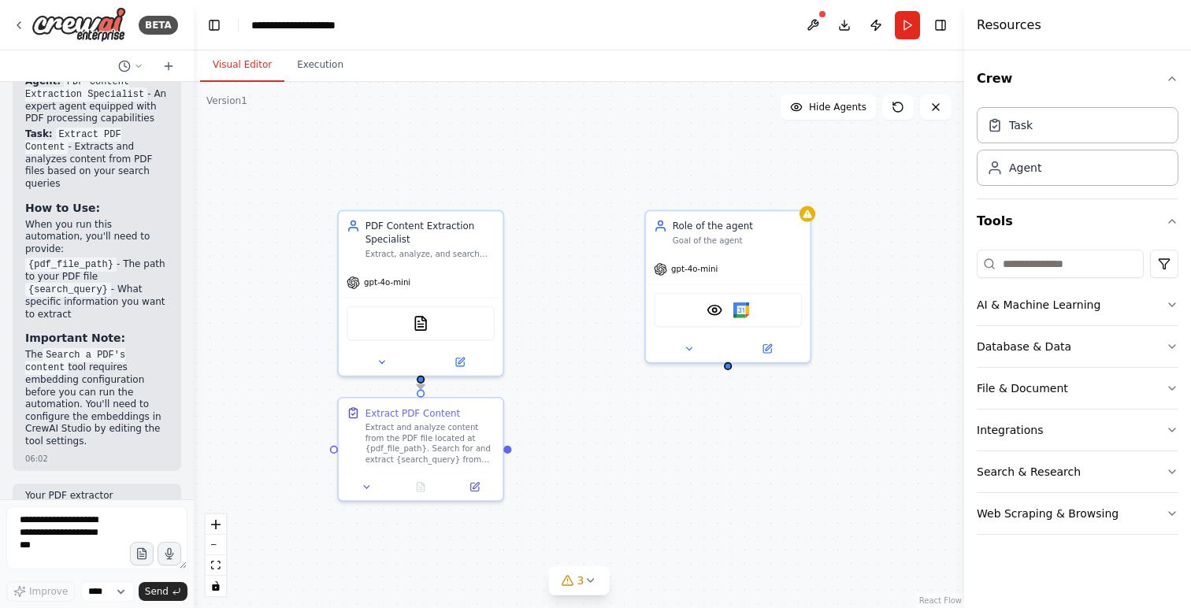
scroll to position [1227, 0]
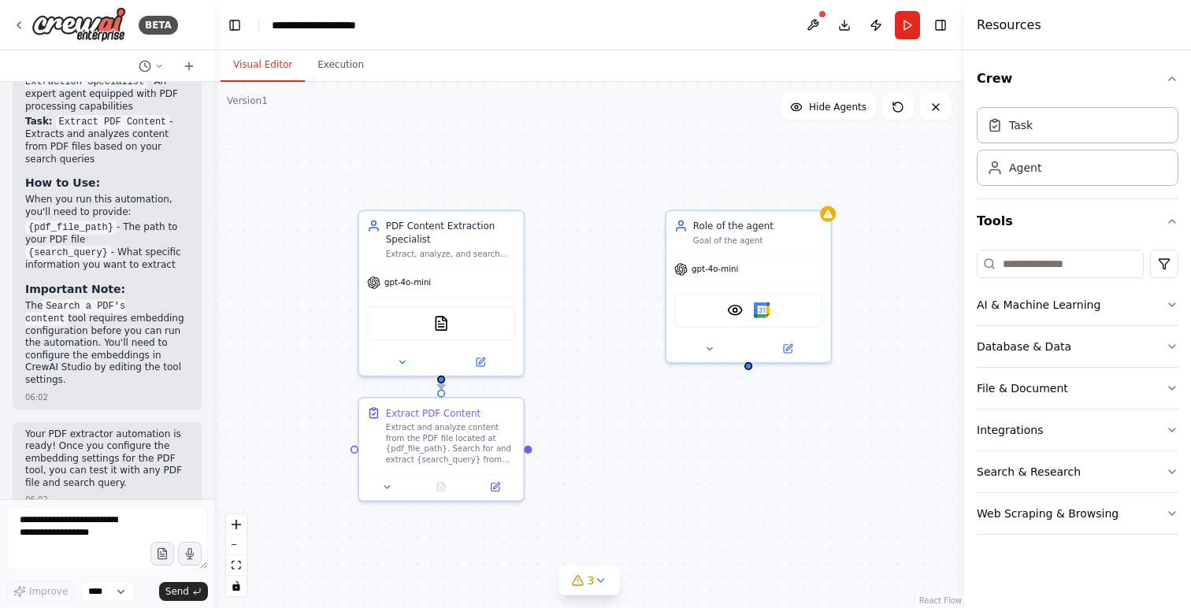
drag, startPoint x: 154, startPoint y: 370, endPoint x: 214, endPoint y: 370, distance: 59.9
click at [214, 370] on div "BETA Hello! I'm the CrewAI assistant. What kind of automation do you want to bu…" at bounding box center [595, 304] width 1191 height 608
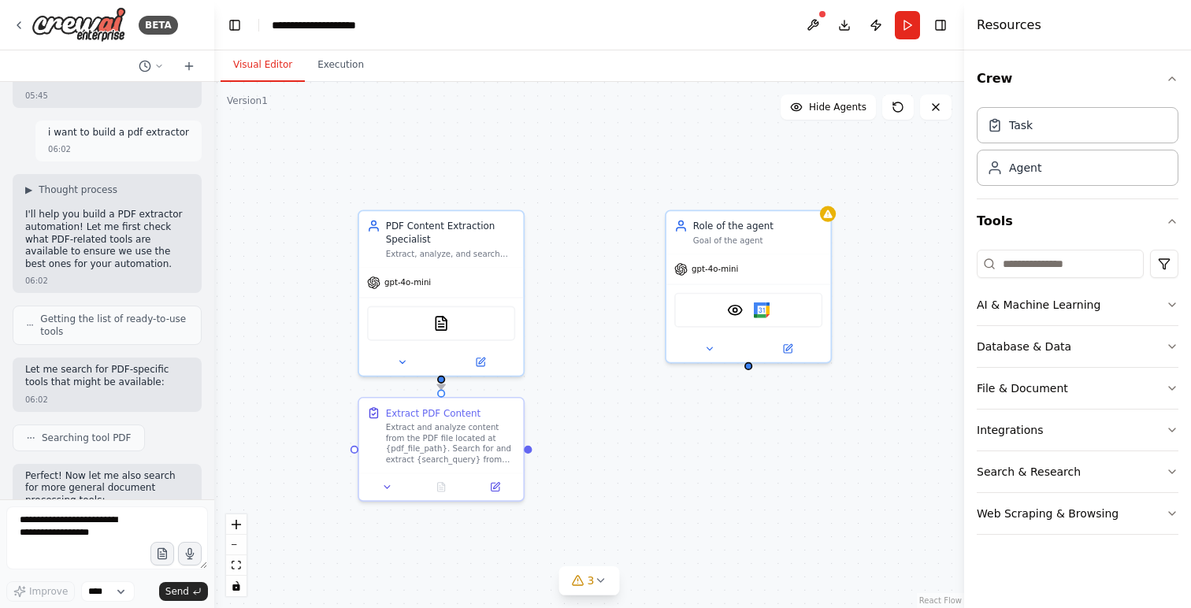
scroll to position [0, 0]
